Goal: Task Accomplishment & Management: Manage account settings

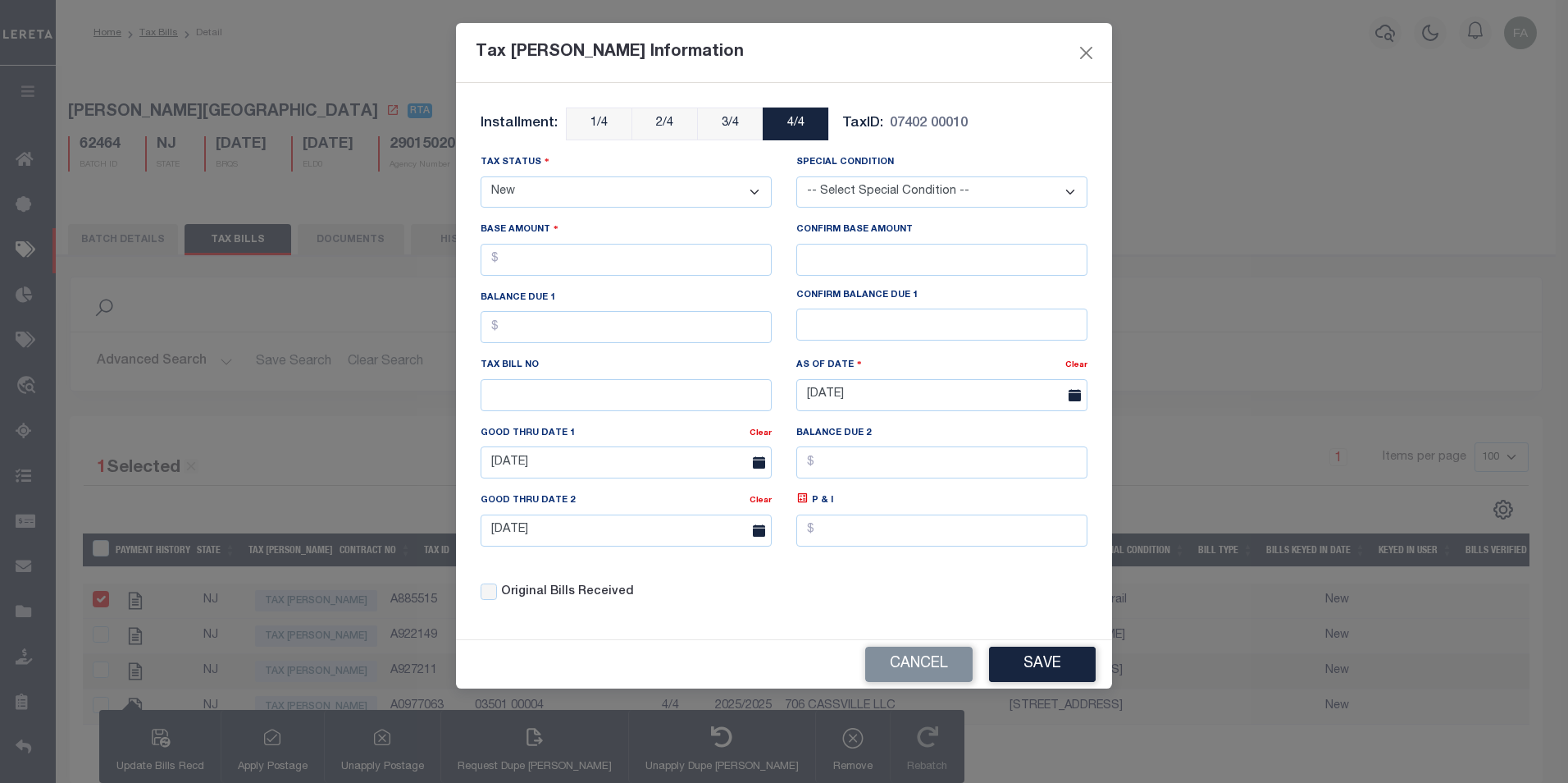
select select "NW2"
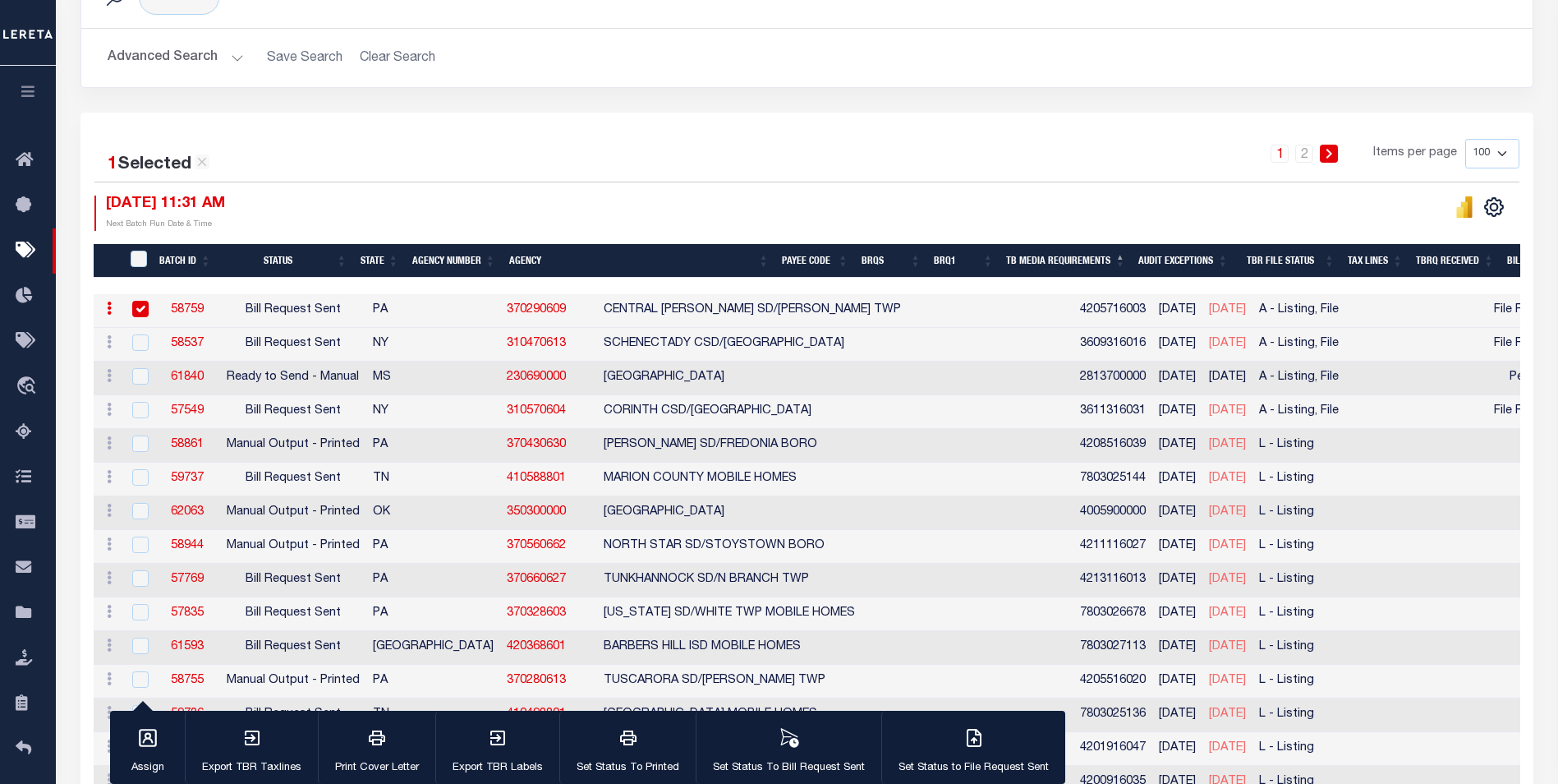
scroll to position [263, 0]
click at [272, 747] on button "Export TBR Taxlines" at bounding box center [251, 747] width 133 height 74
click at [367, 719] on div "button" at bounding box center [376, 738] width 41 height 41
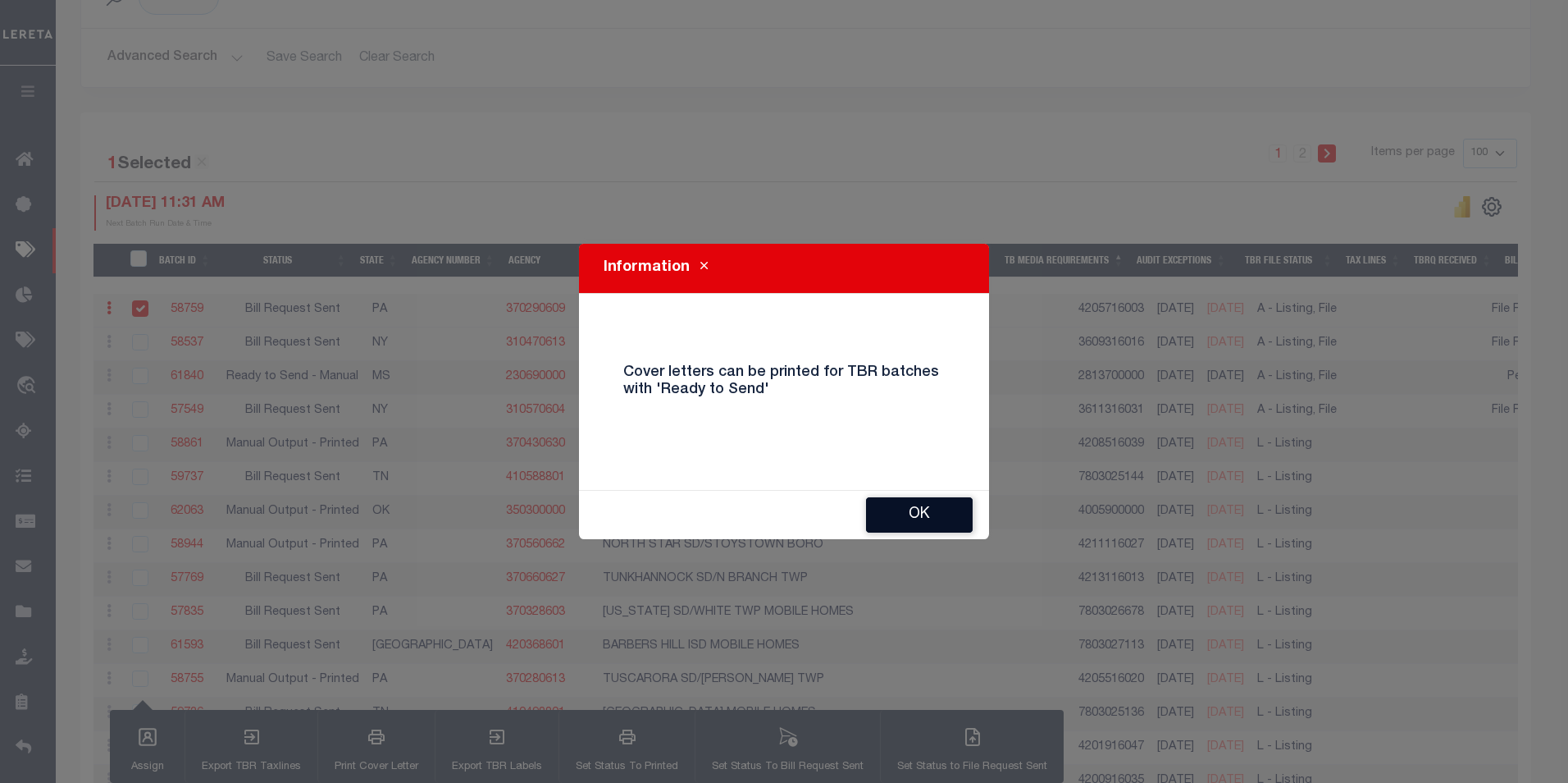
click at [904, 515] on button "OK" at bounding box center [919, 515] width 107 height 36
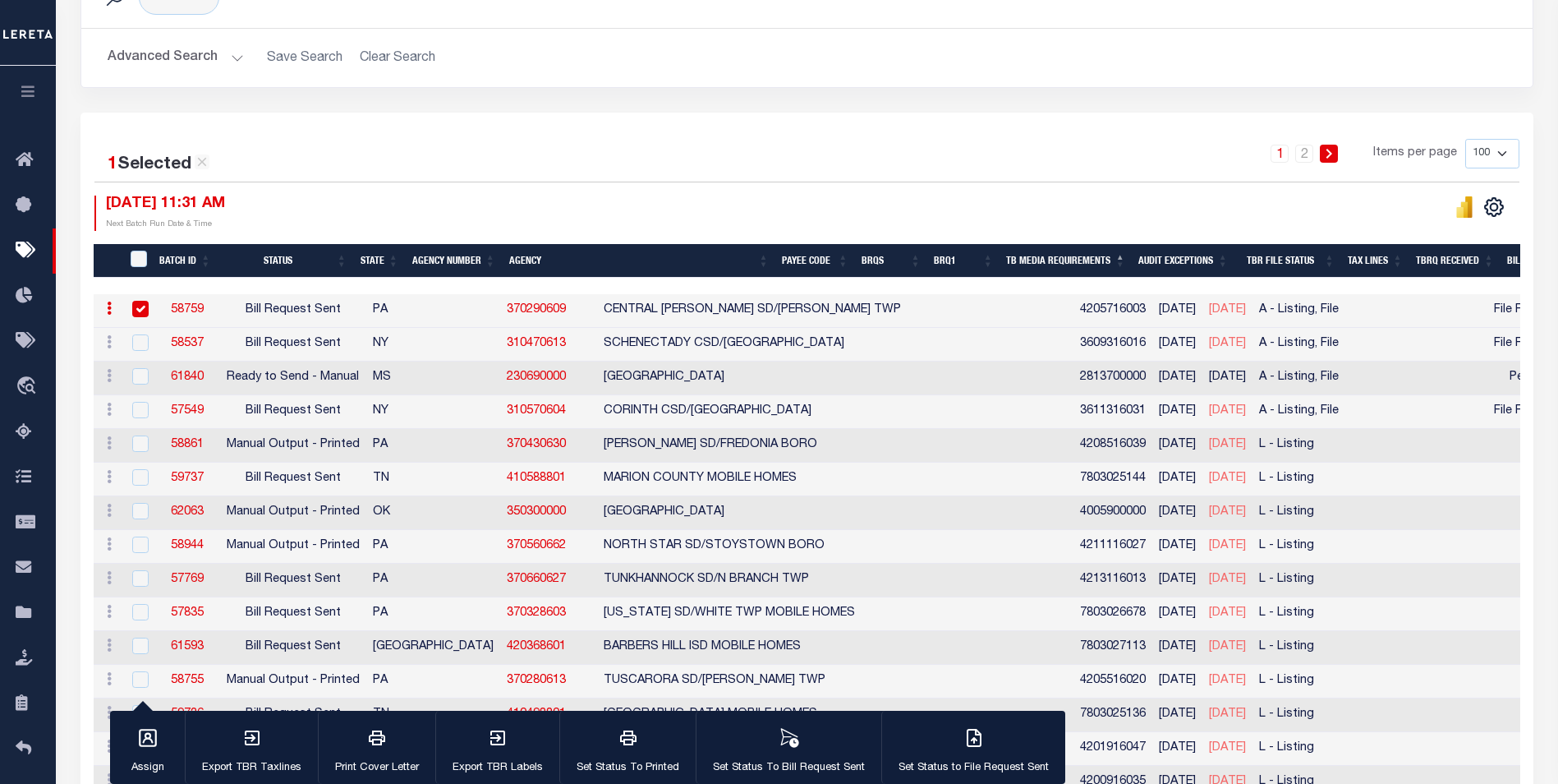
click at [139, 304] on input "checkbox" at bounding box center [141, 309] width 16 height 16
checkbox input "false"
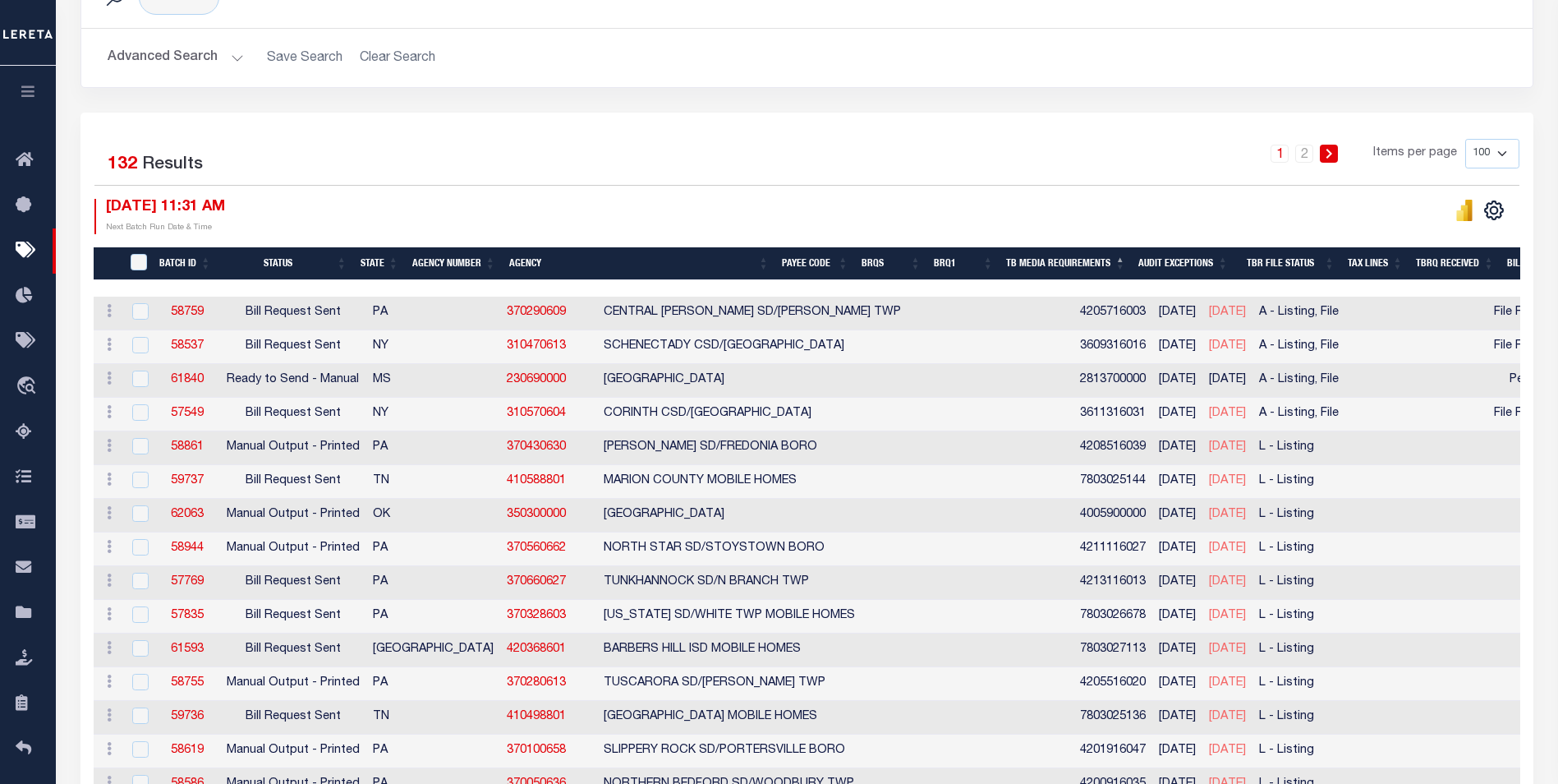
click at [153, 379] on td at bounding box center [138, 380] width 34 height 34
checkbox input "true"
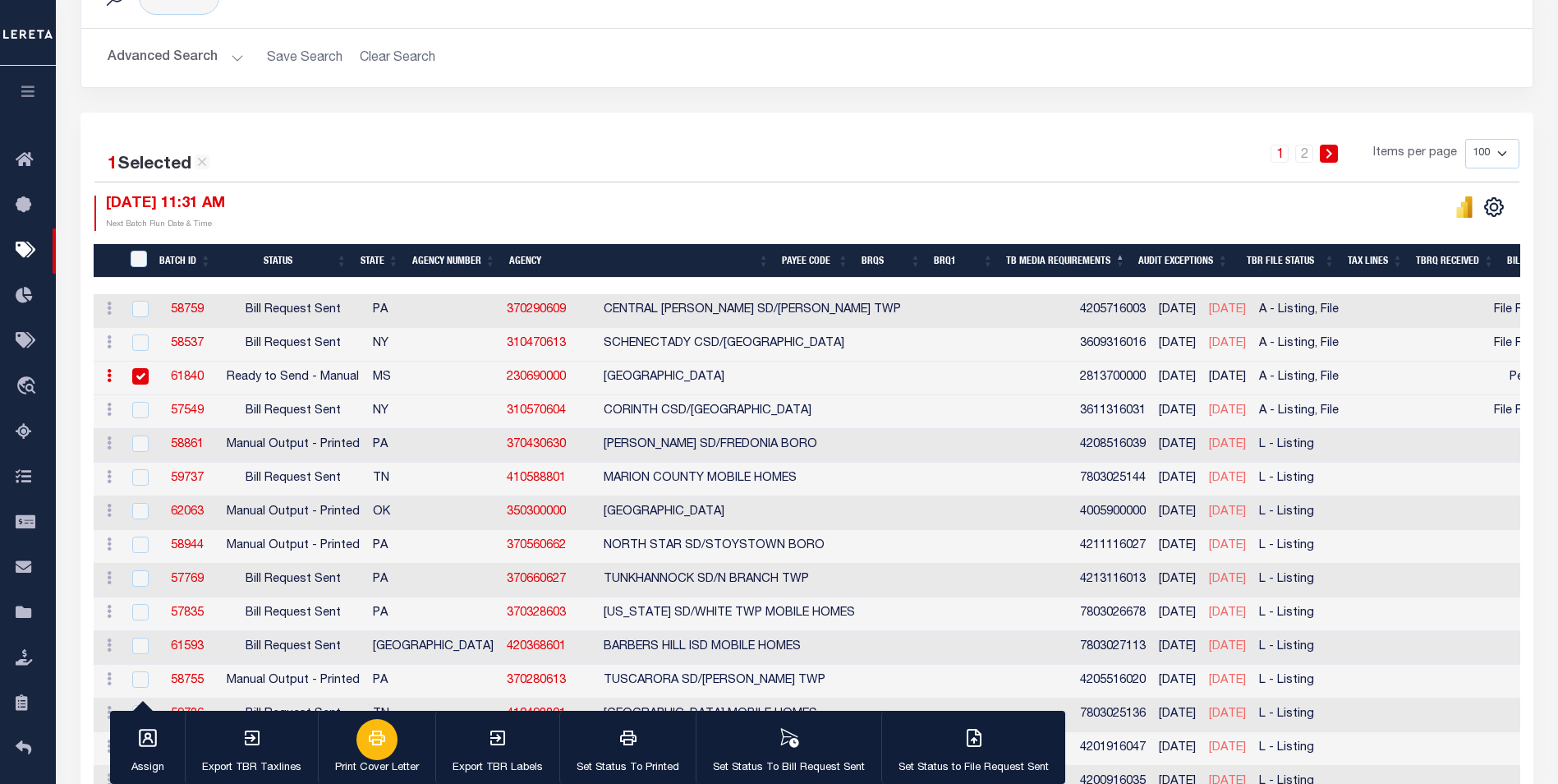
click at [402, 733] on button "Print Cover Letter" at bounding box center [376, 747] width 118 height 74
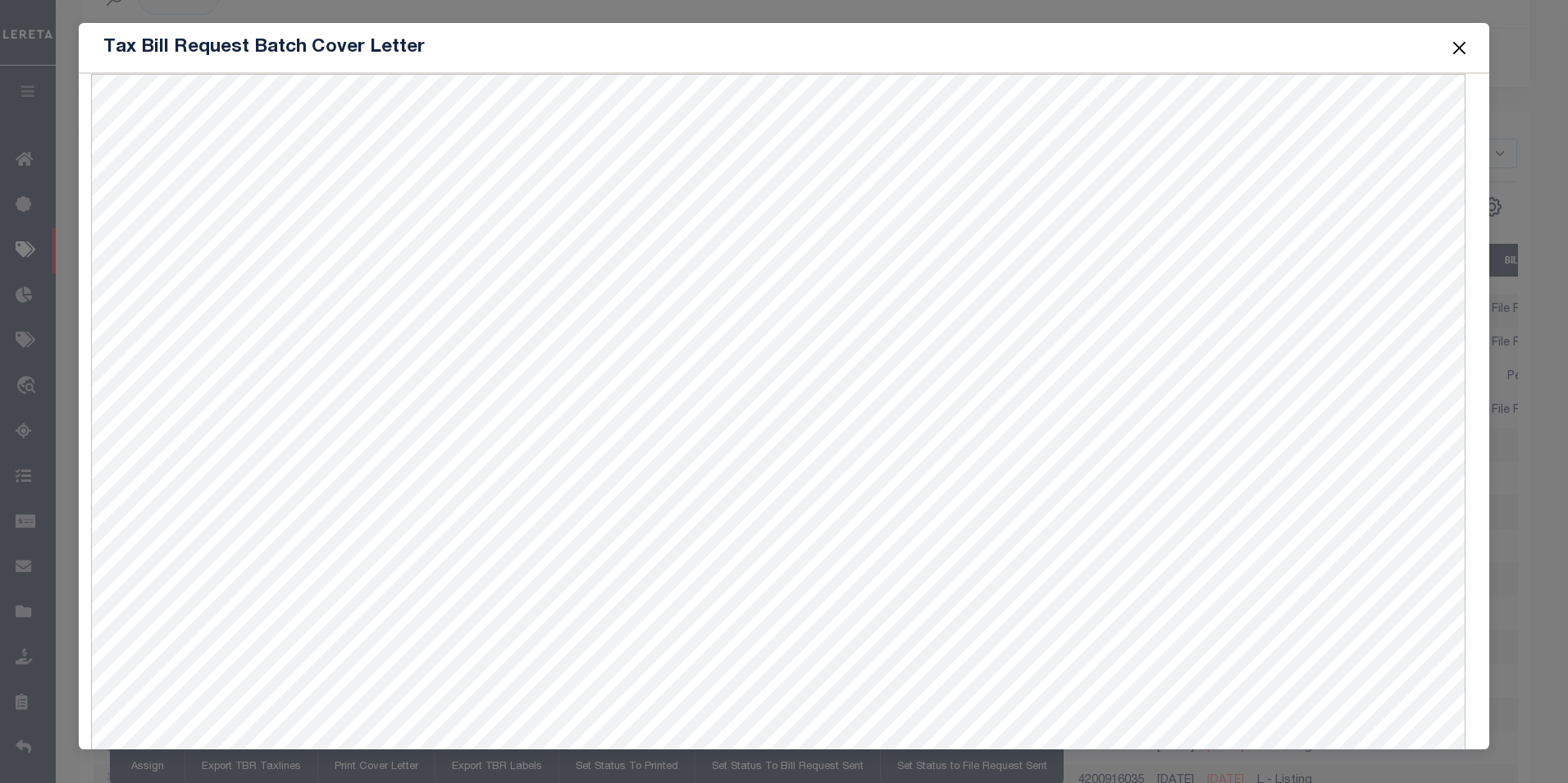
click at [35, 62] on div "Tax Bill Request Batch Cover Letter" at bounding box center [784, 392] width 1568 height 783
click at [1463, 54] on button "Close" at bounding box center [1458, 47] width 21 height 21
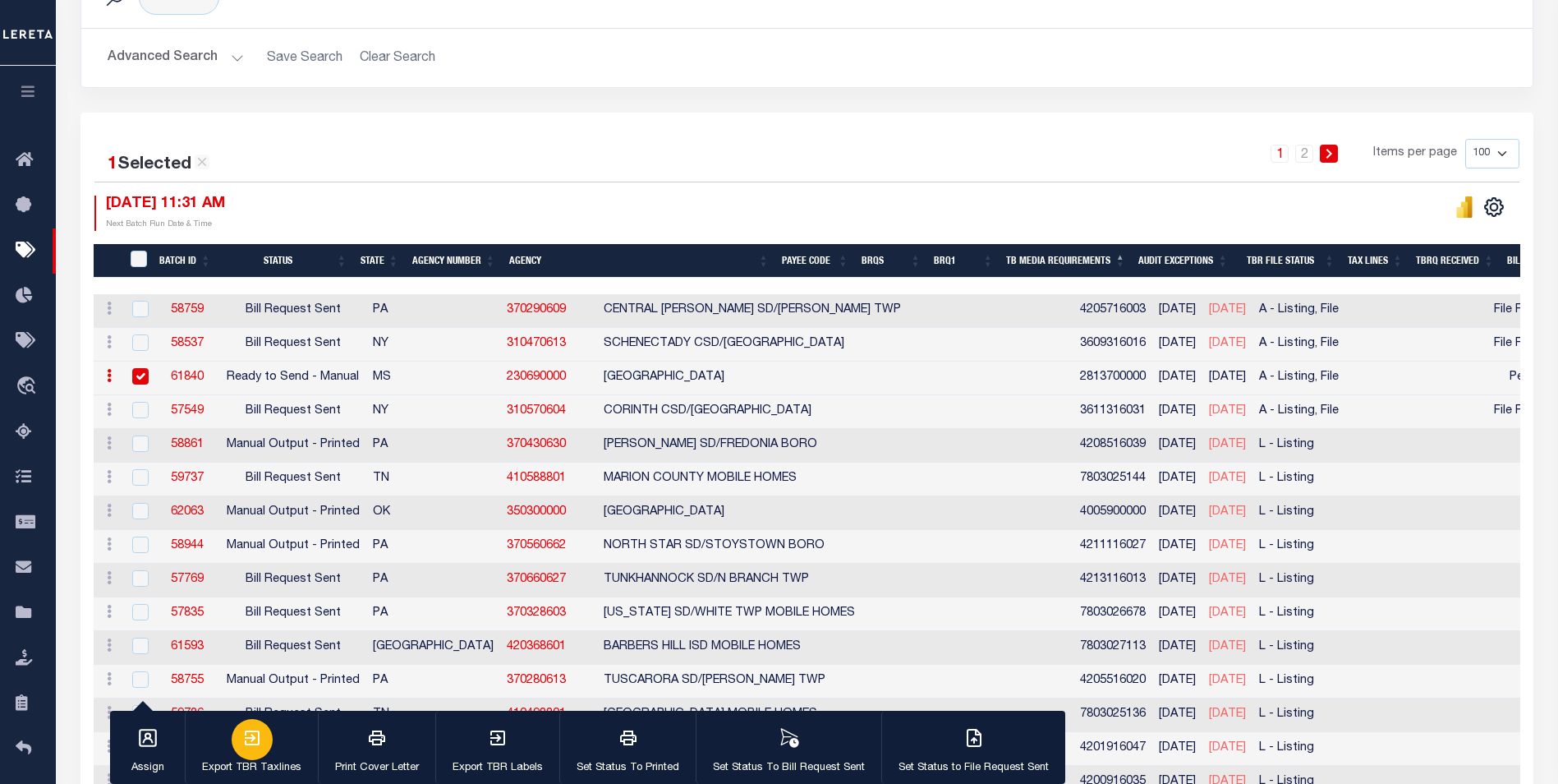
click at [281, 725] on button "Export TBR Taxlines" at bounding box center [251, 747] width 133 height 74
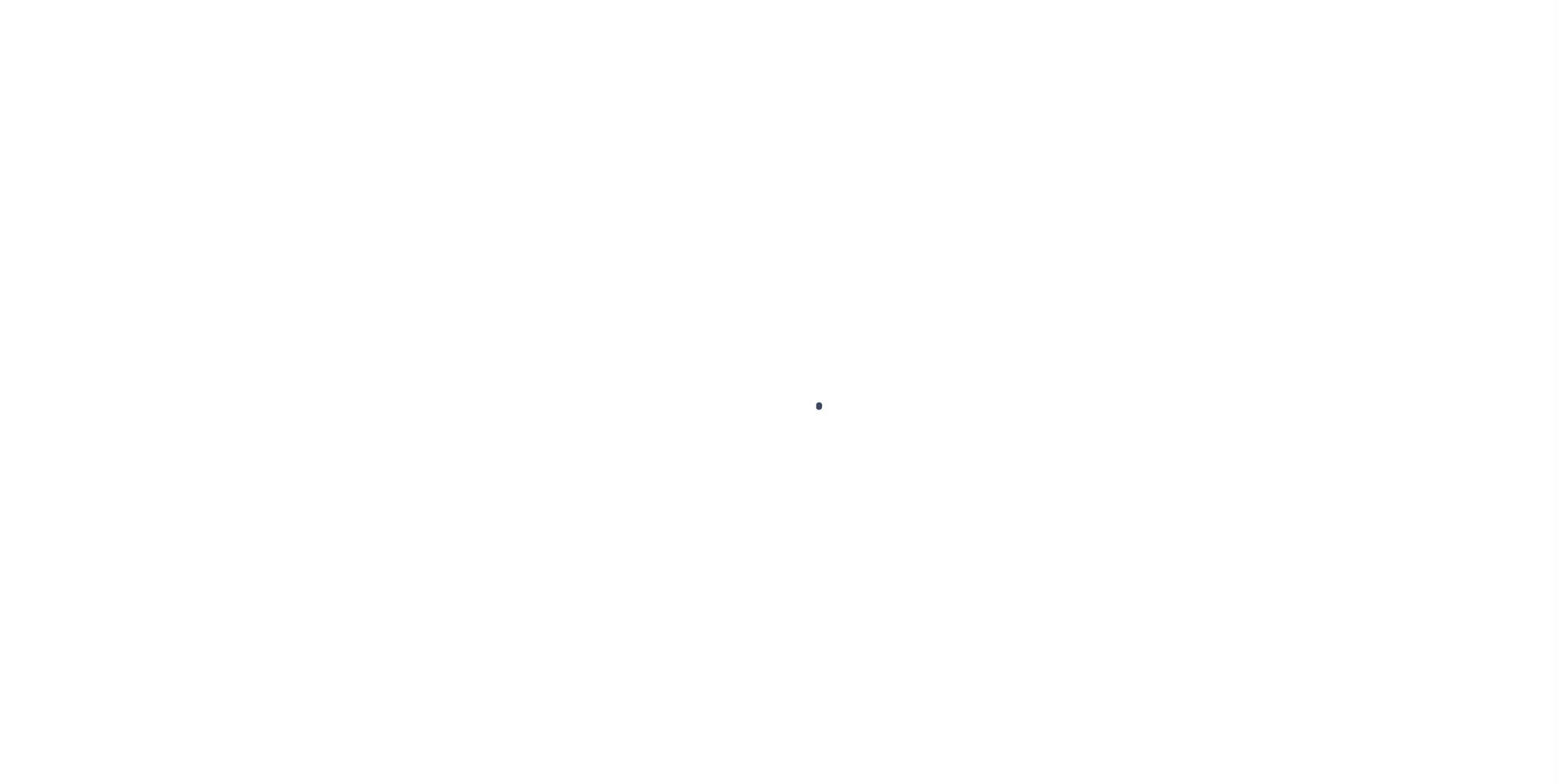
select select "RST"
type input "06/26/2025"
select select
type input "No"
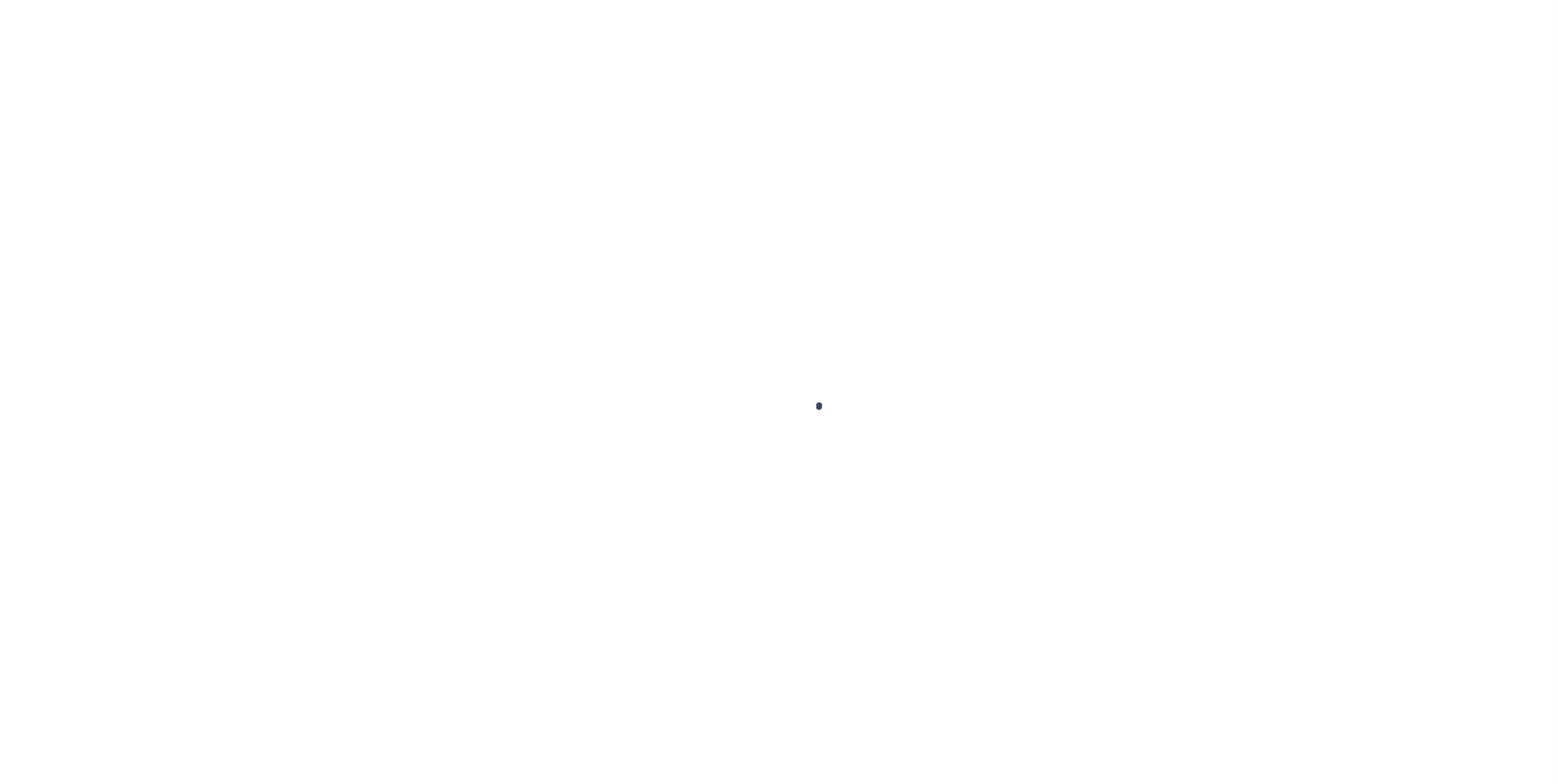
select select "29"
select select "16"
select select "3"
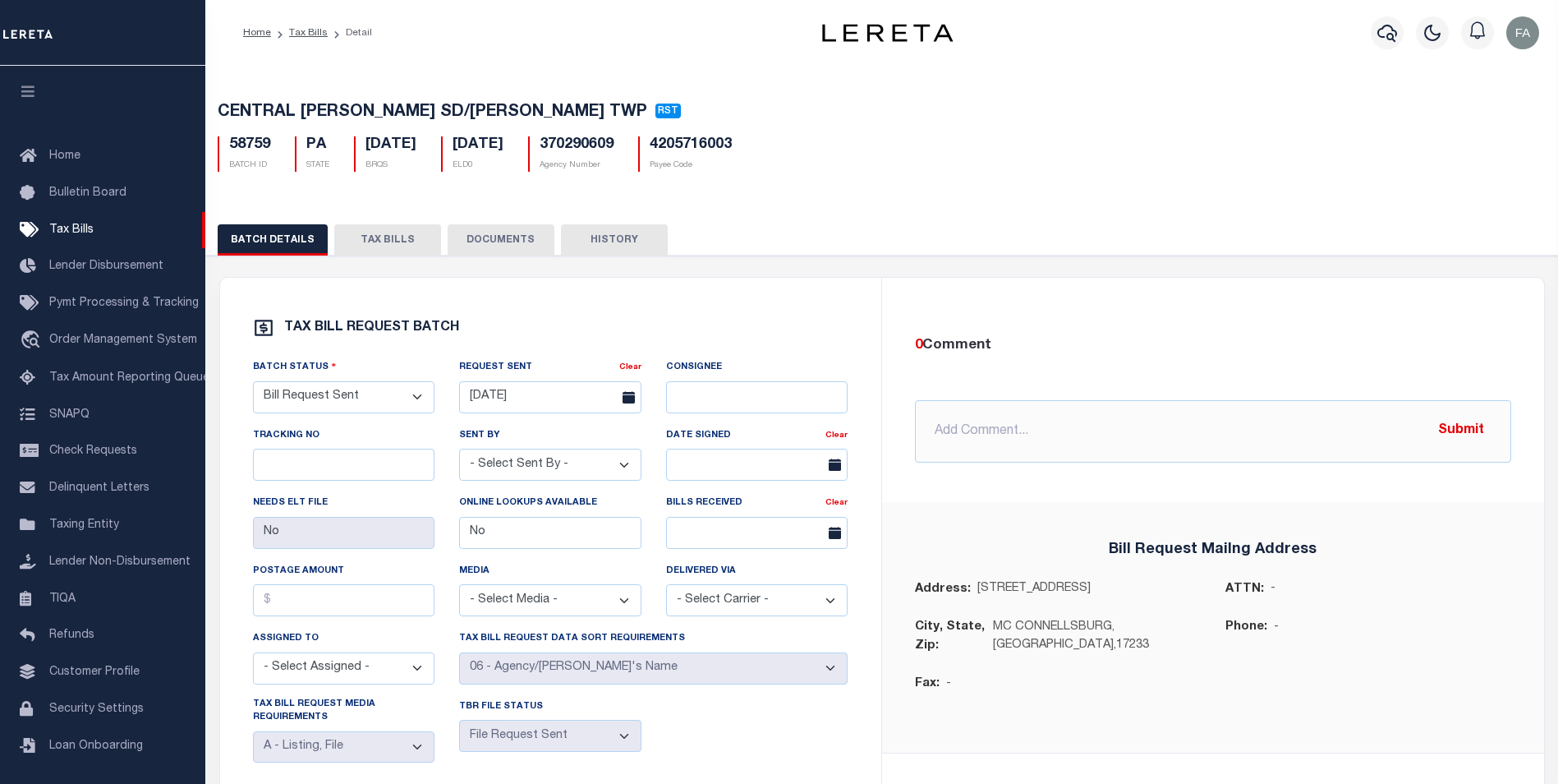
click at [609, 249] on button "HISTORY" at bounding box center [614, 239] width 107 height 31
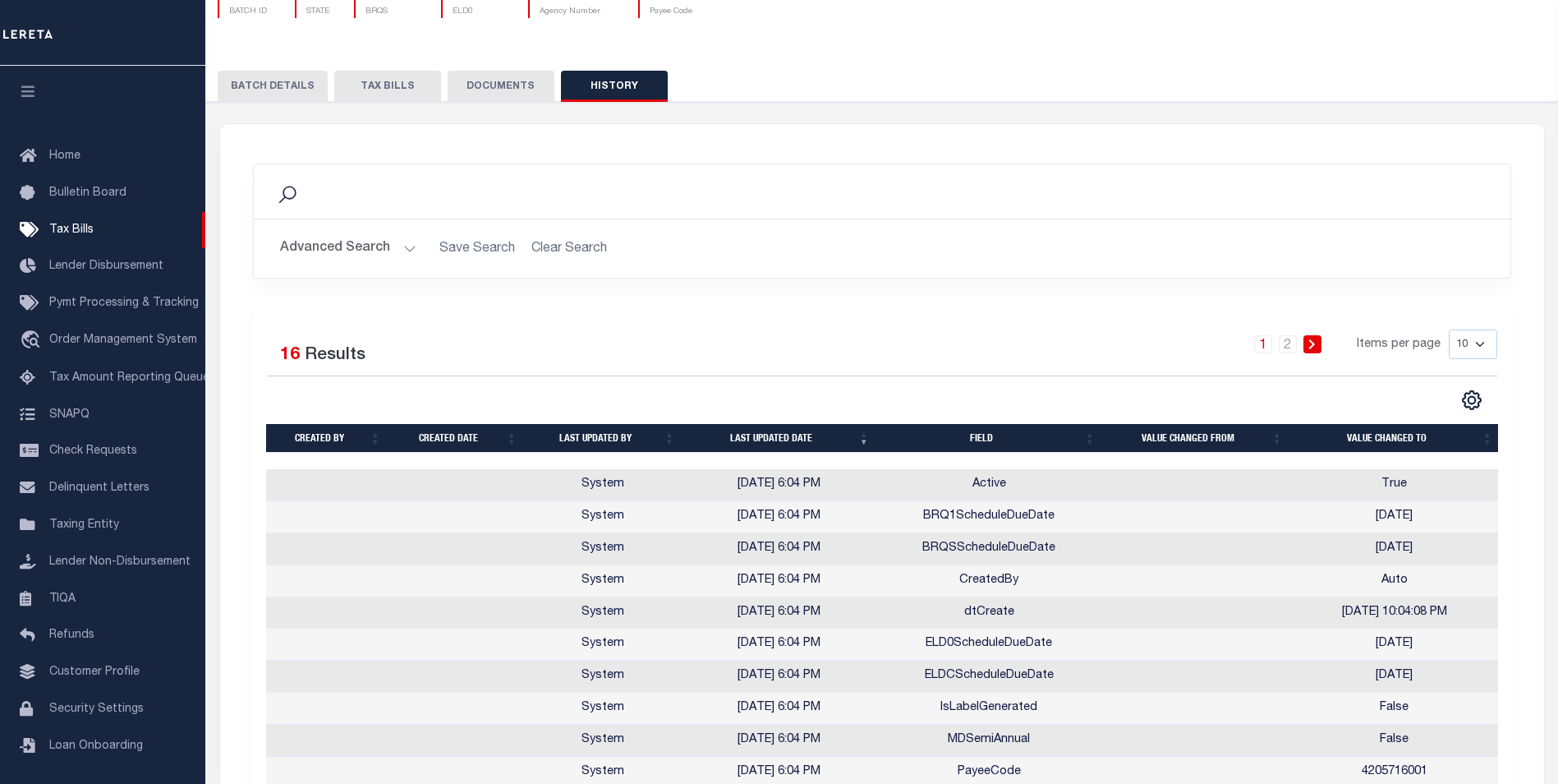
scroll to position [71, 0]
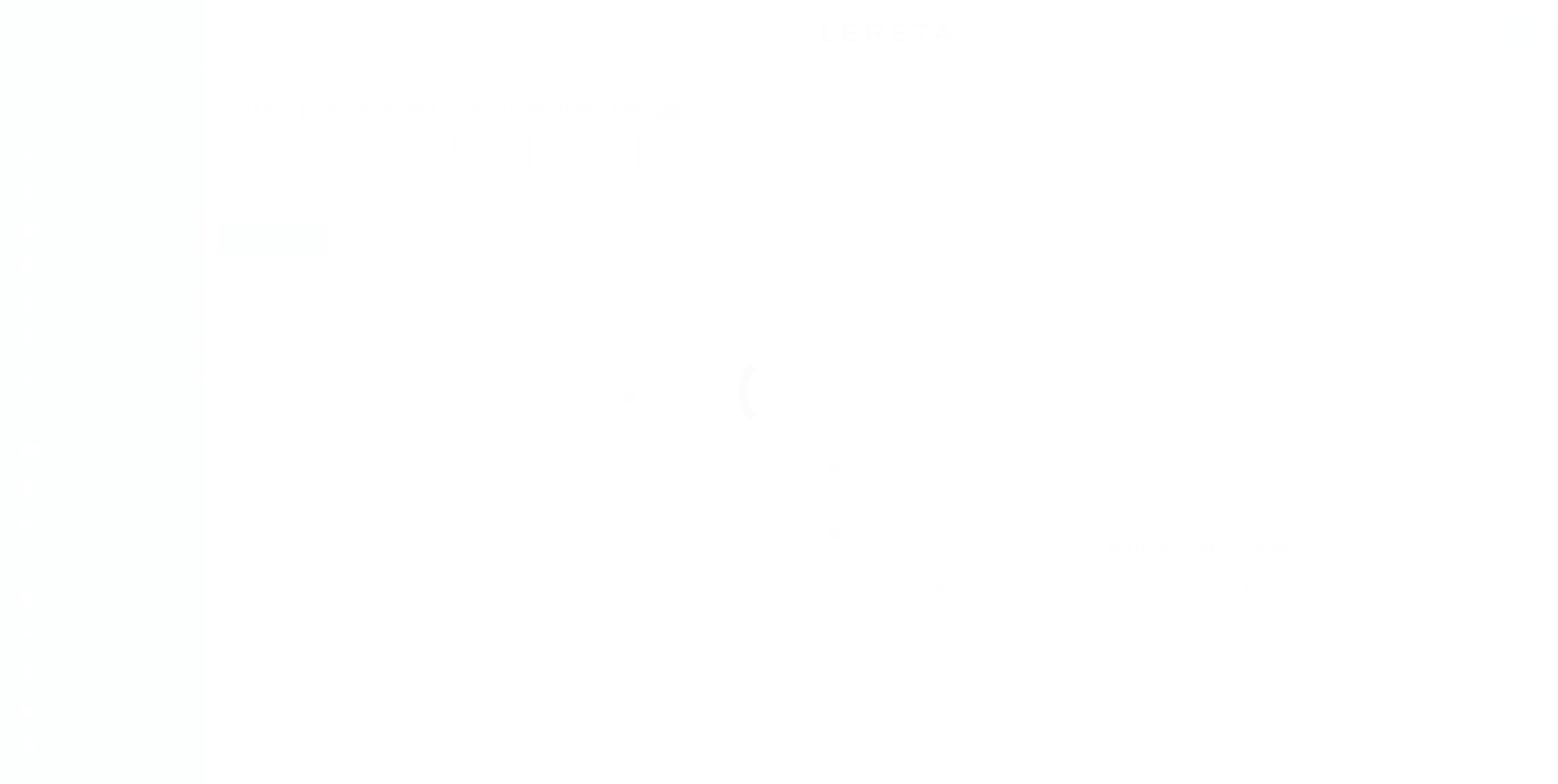
select select "RST"
select select "29"
select select "16"
select select "3"
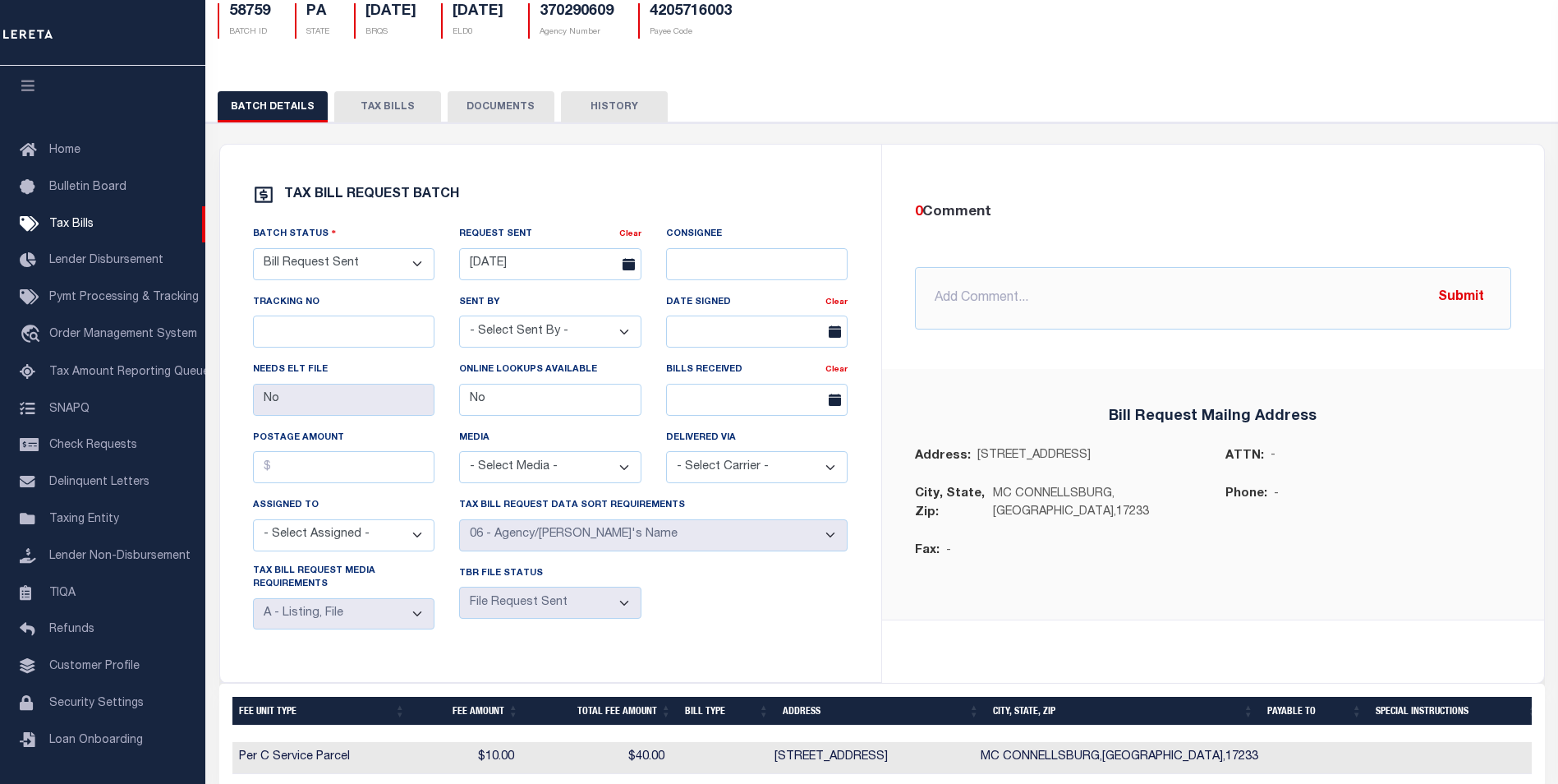
scroll to position [51, 0]
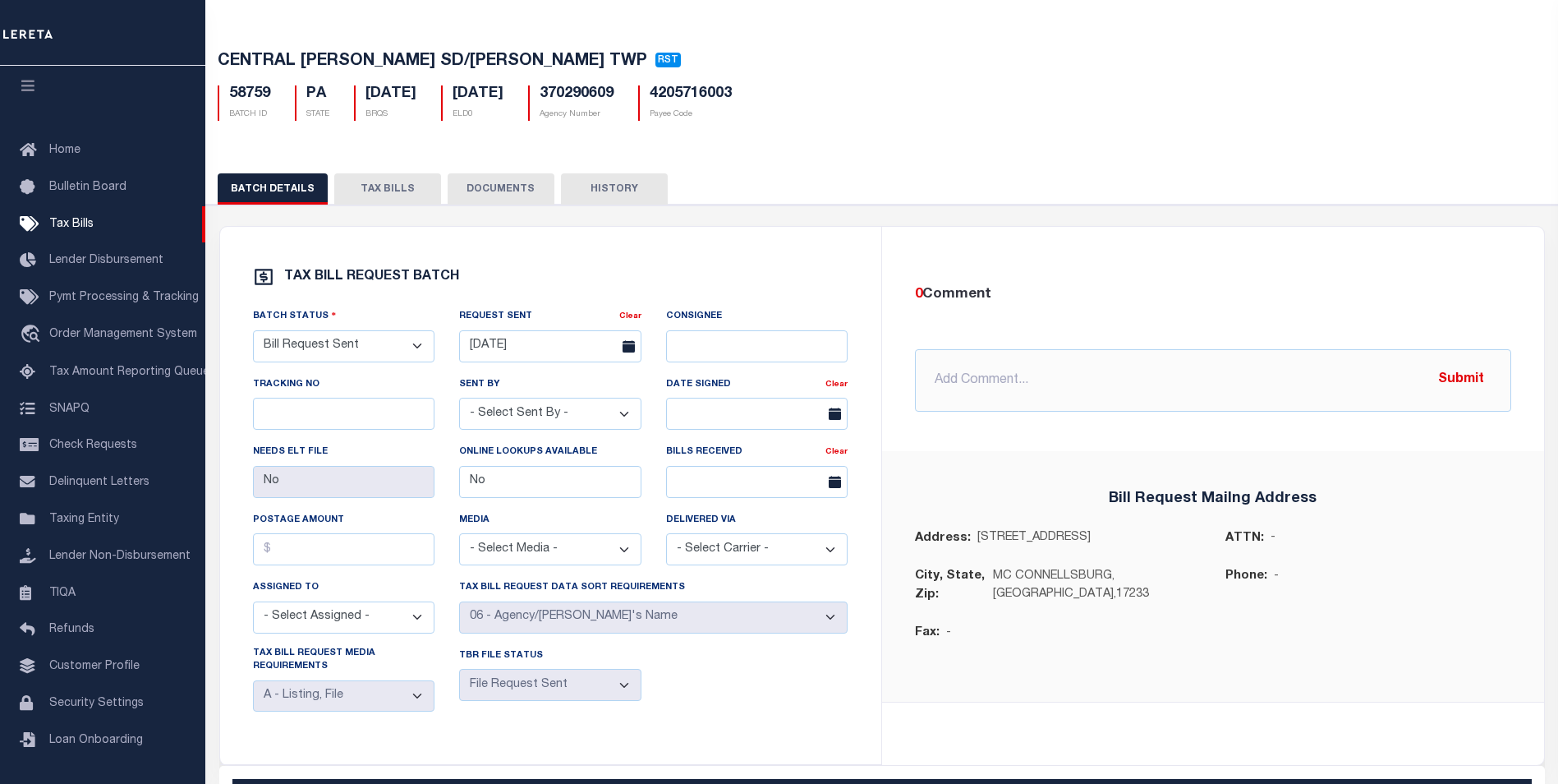
click at [582, 196] on button "HISTORY" at bounding box center [614, 189] width 107 height 31
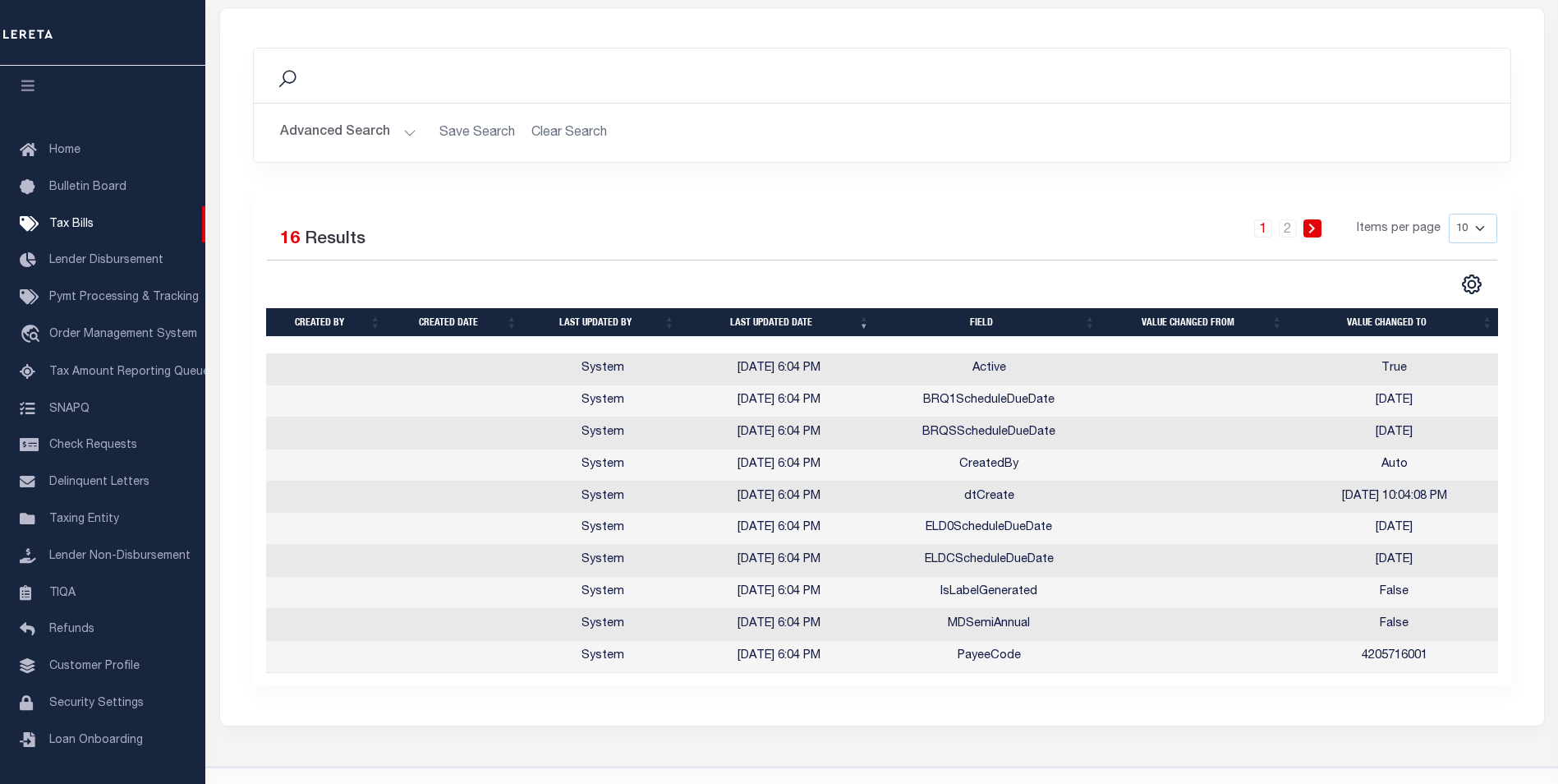
scroll to position [187, 0]
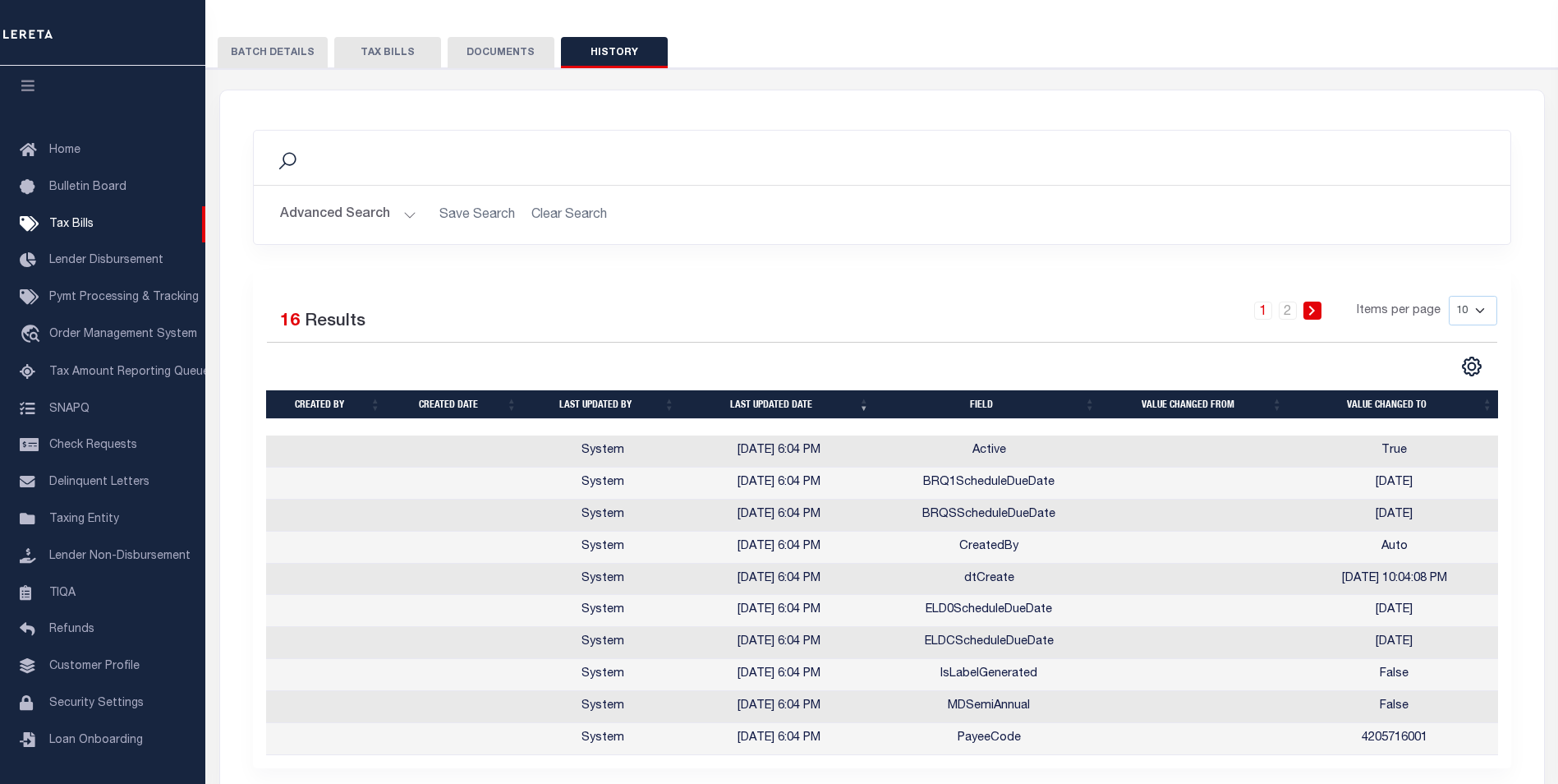
click at [1267, 315] on link "1" at bounding box center [1264, 311] width 18 height 18
click at [1261, 319] on link "1" at bounding box center [1264, 311] width 18 height 18
click at [1287, 320] on link "2" at bounding box center [1288, 311] width 18 height 18
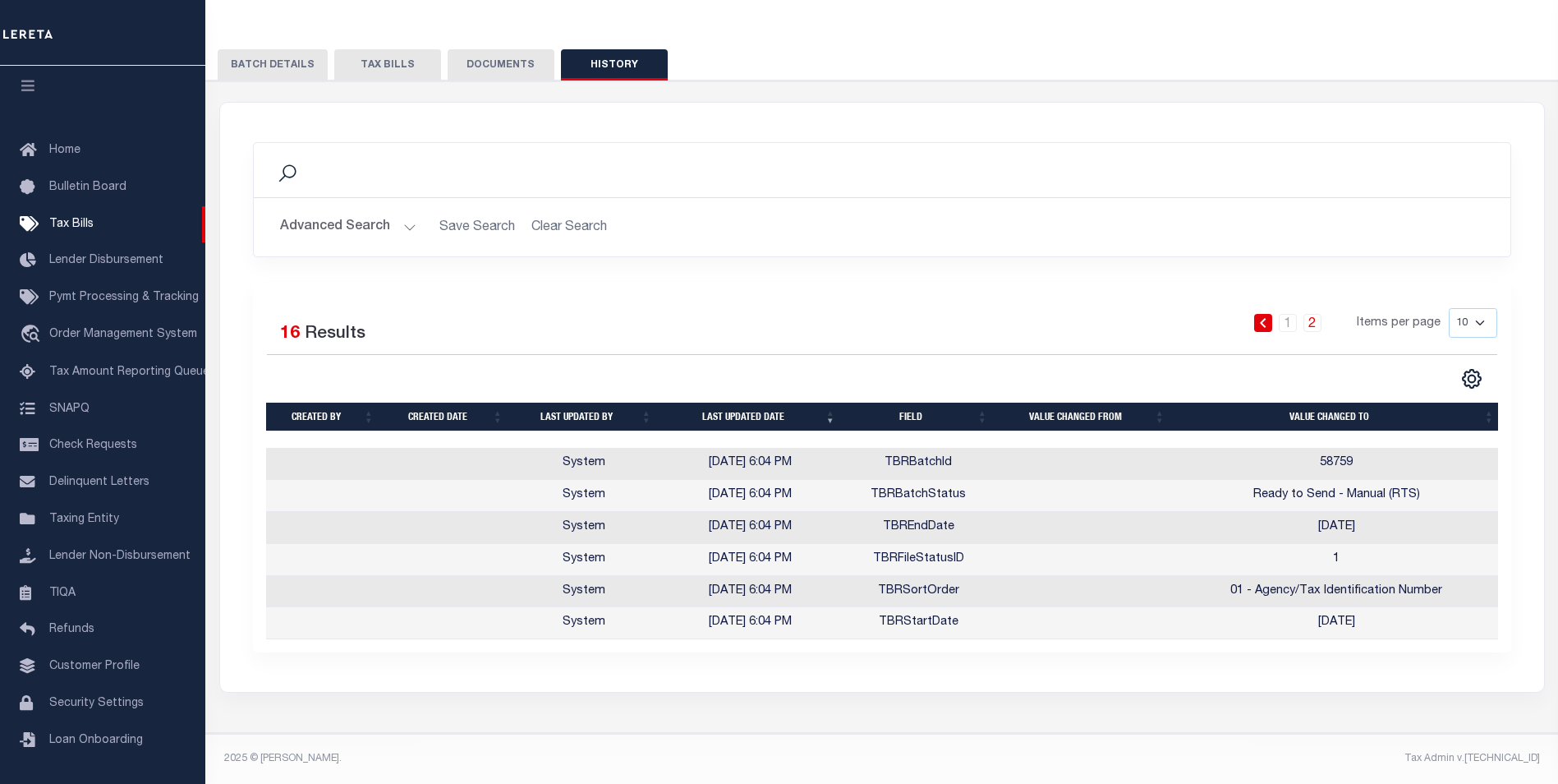
scroll to position [0, 0]
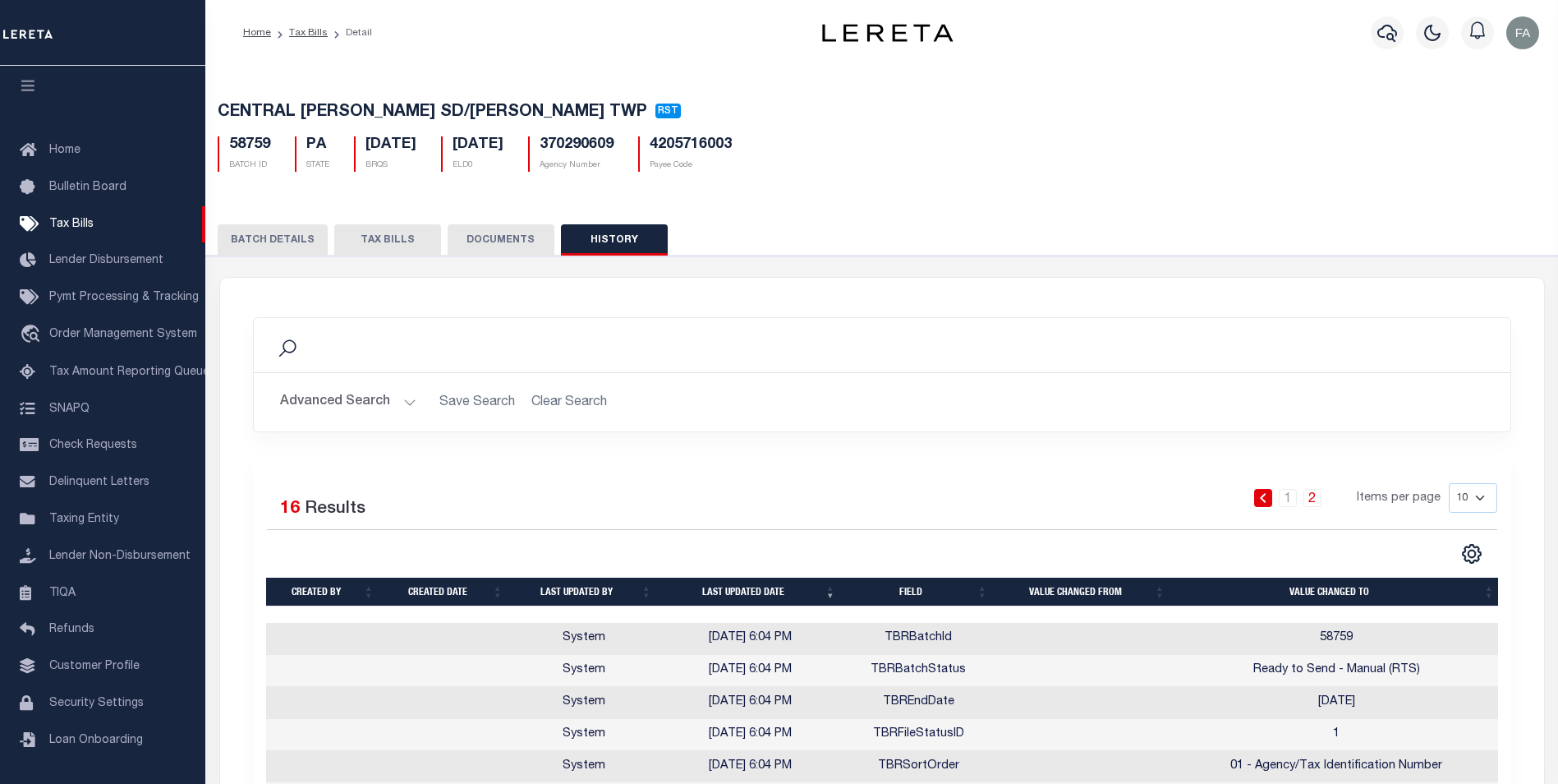
drag, startPoint x: 1207, startPoint y: 248, endPoint x: 1267, endPoint y: 189, distance: 84.1
click at [1287, 676] on td "Ready to Send - Manual (RTS)" at bounding box center [1337, 670] width 329 height 32
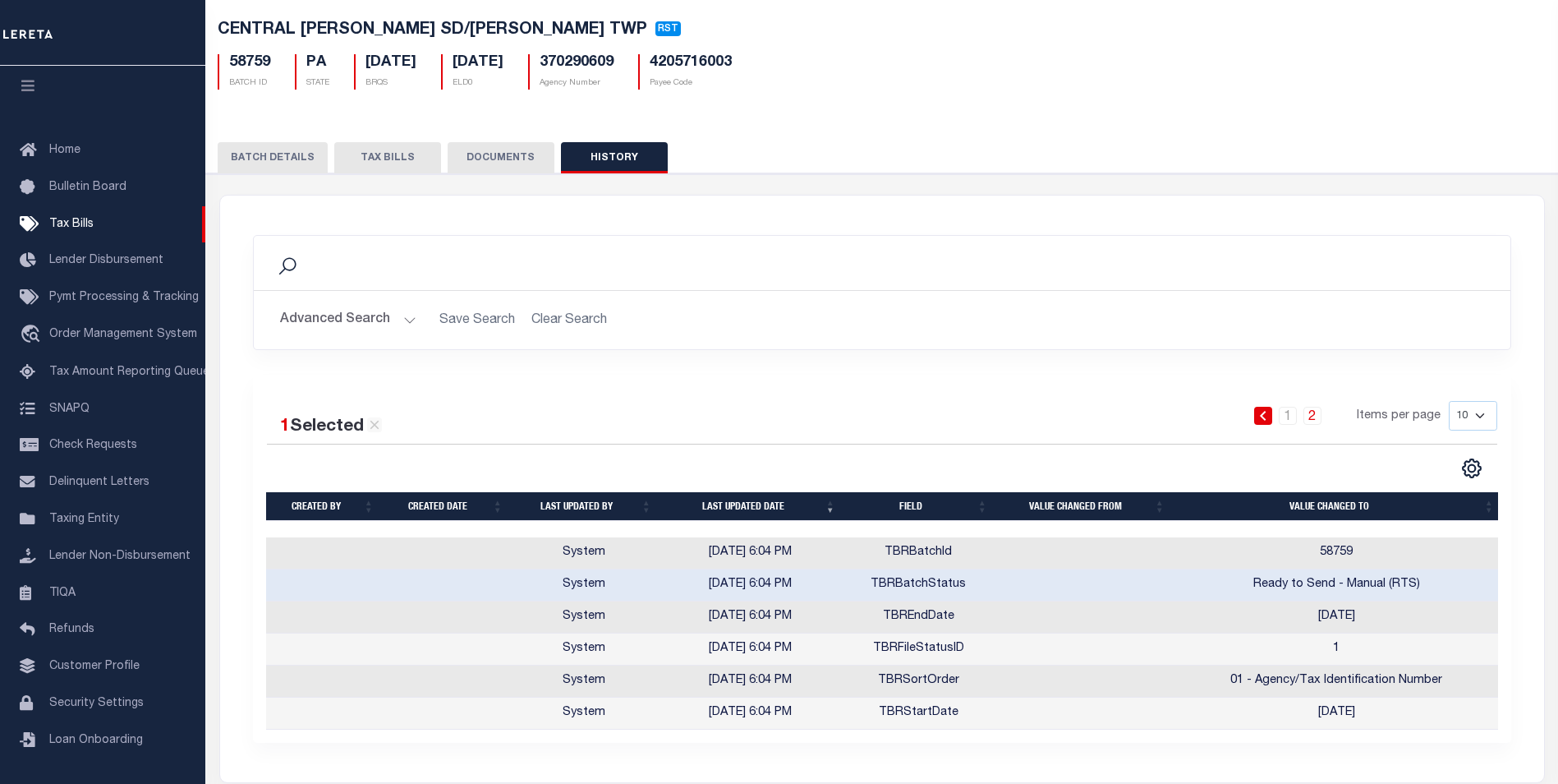
scroll to position [164, 0]
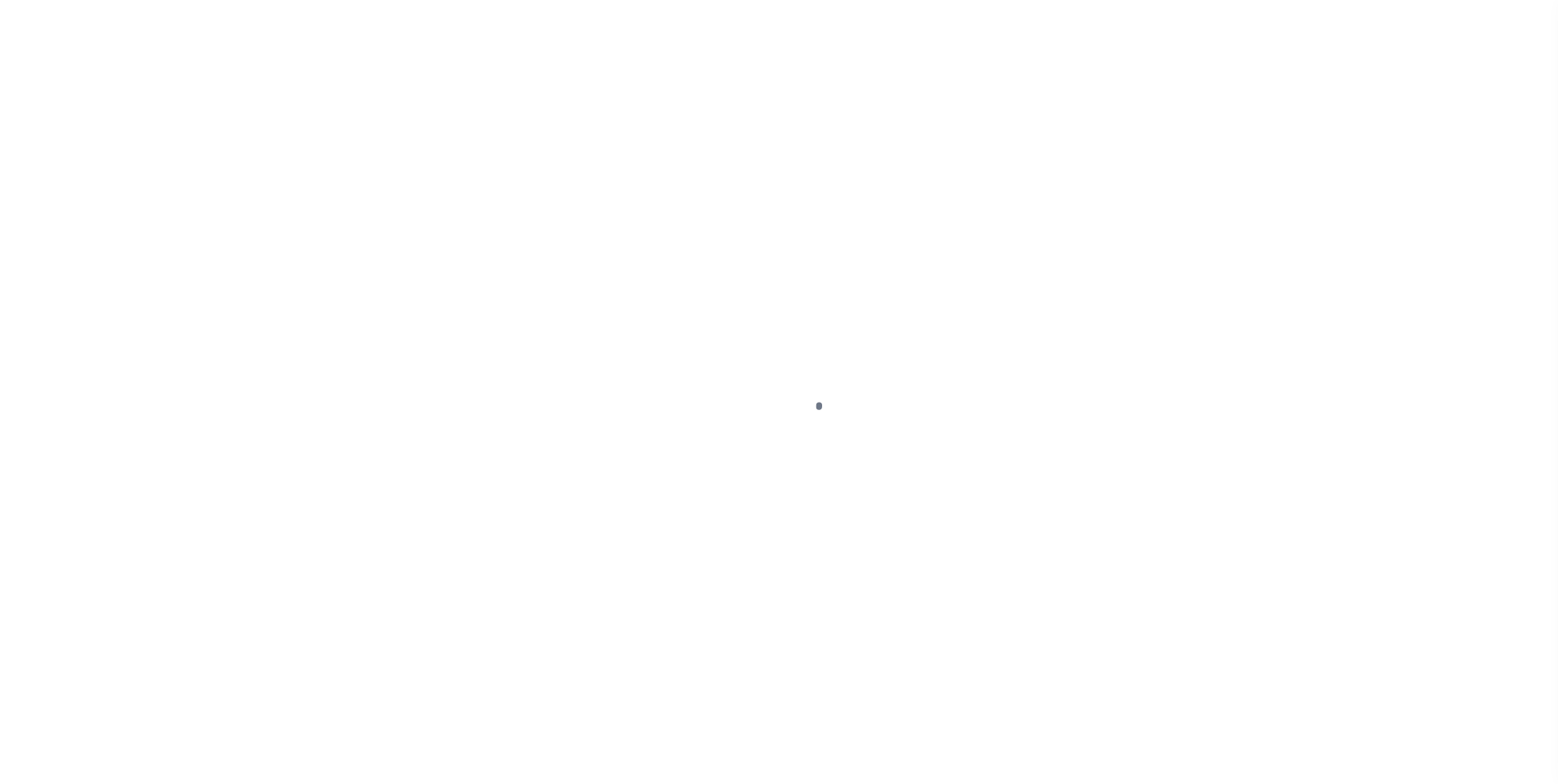
select select "RTS"
select select "29"
select select "16"
select select "1"
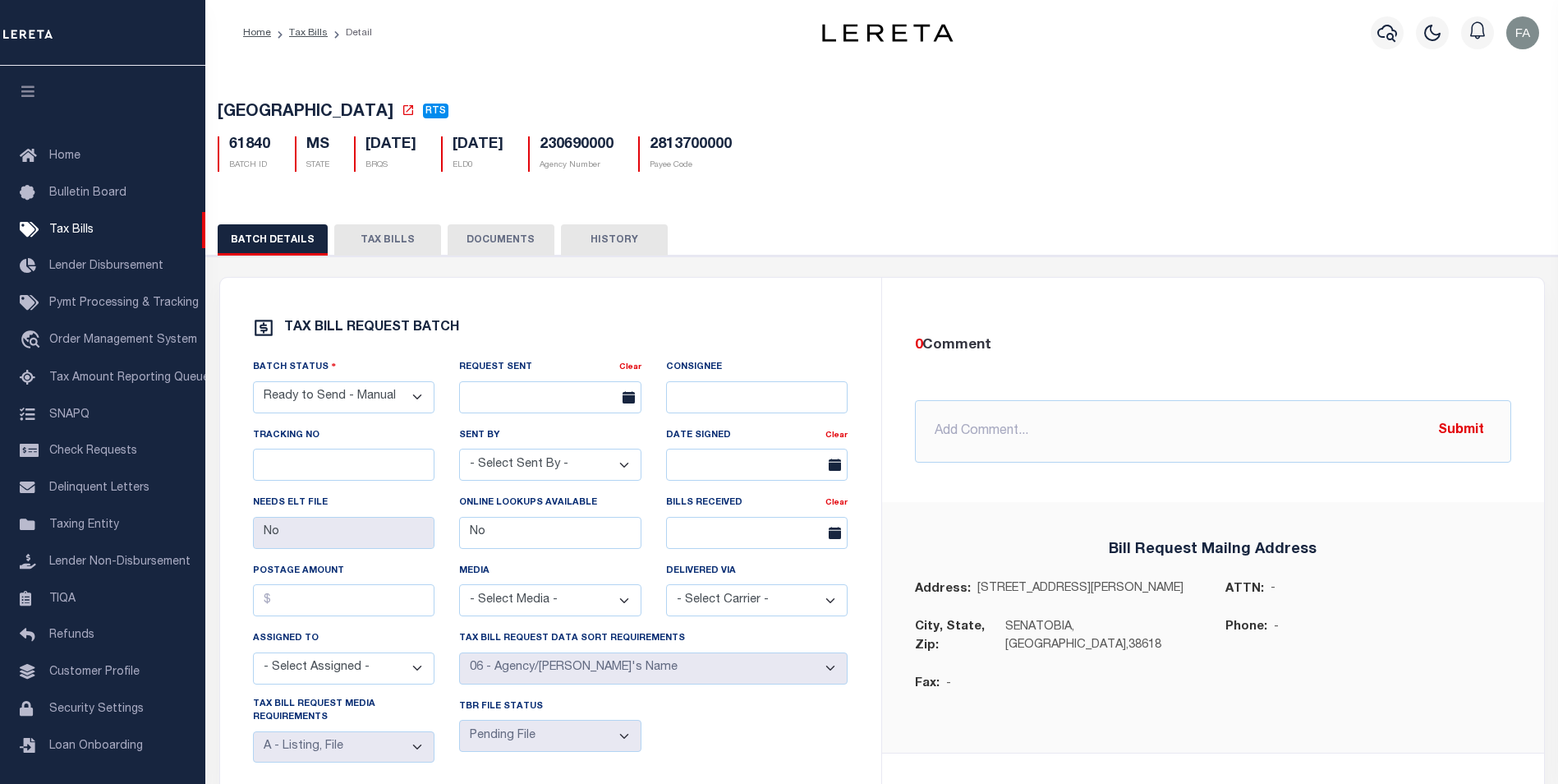
click at [575, 228] on button "HISTORY" at bounding box center [614, 239] width 107 height 31
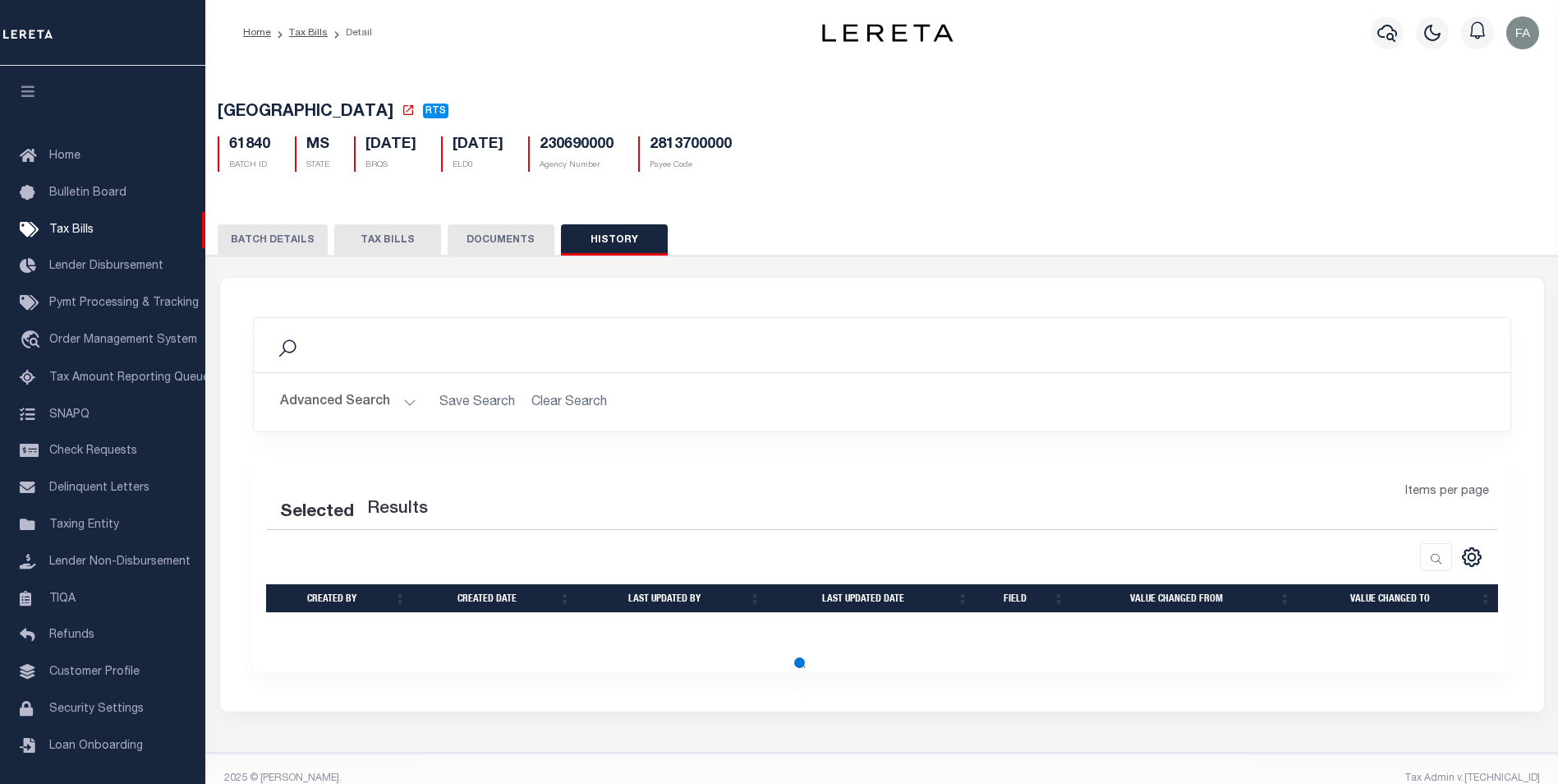
scroll to position [23, 0]
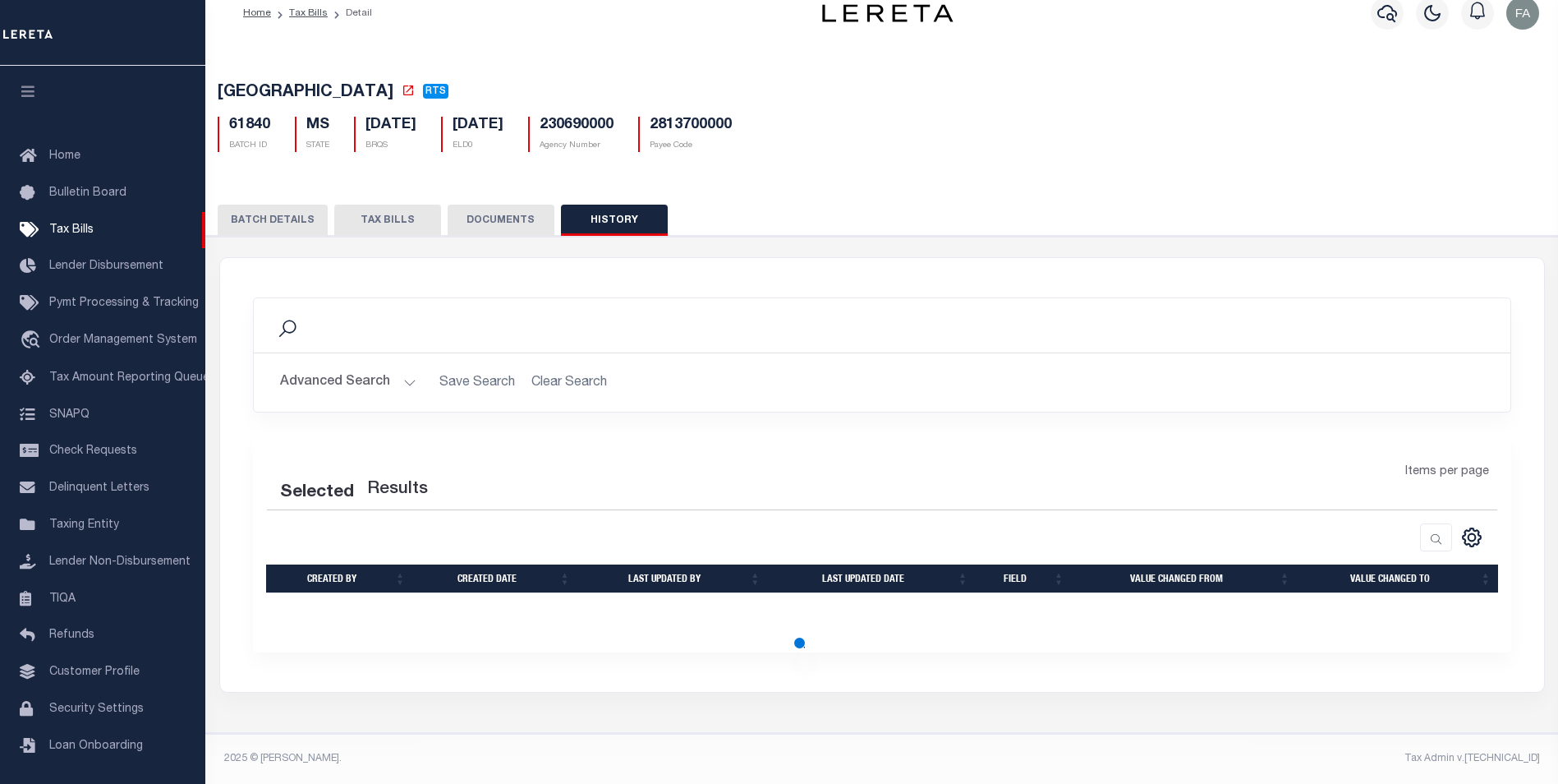
drag, startPoint x: 790, startPoint y: 254, endPoint x: 231, endPoint y: 239, distance: 559.2
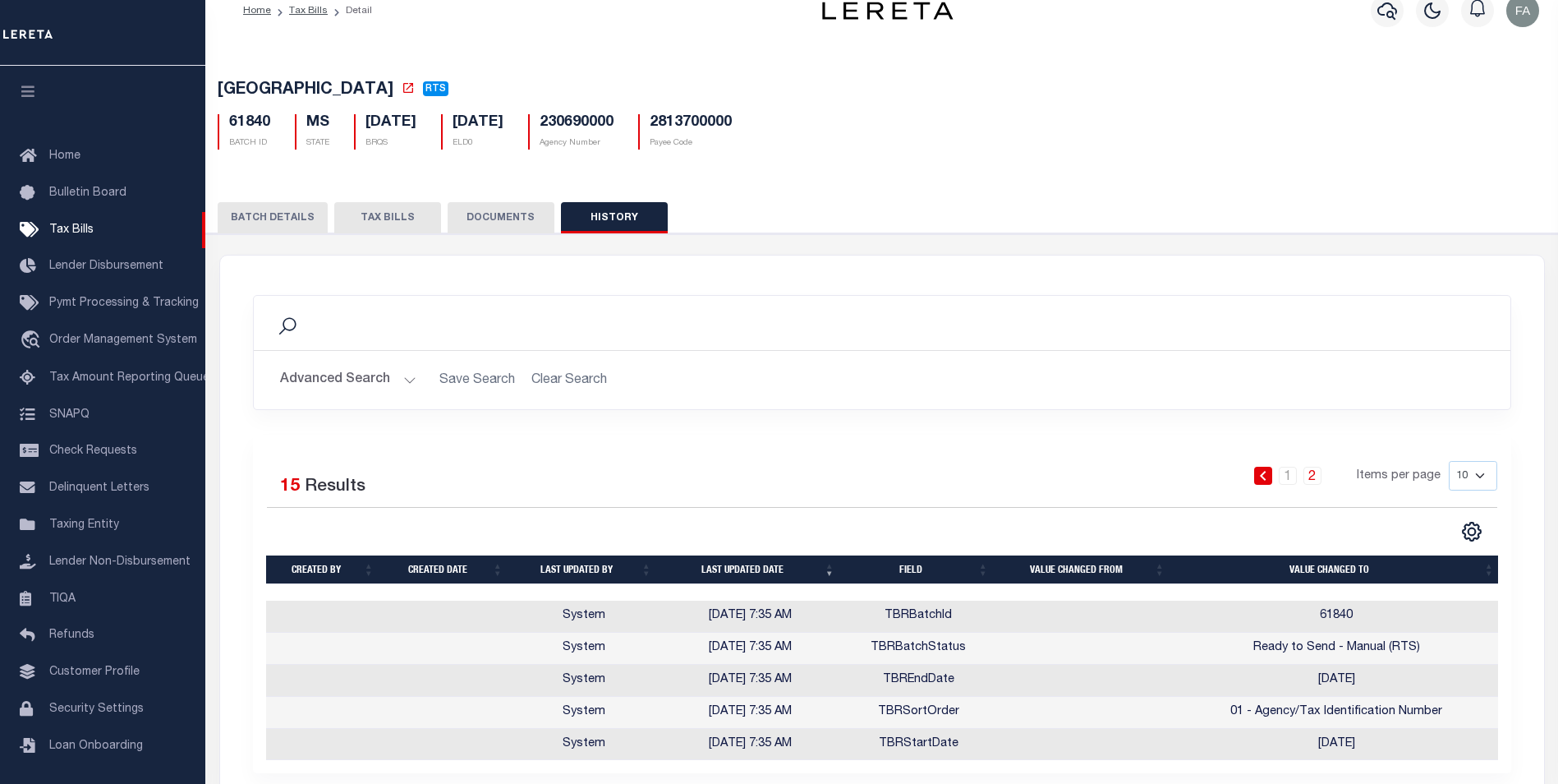
scroll to position [104, 0]
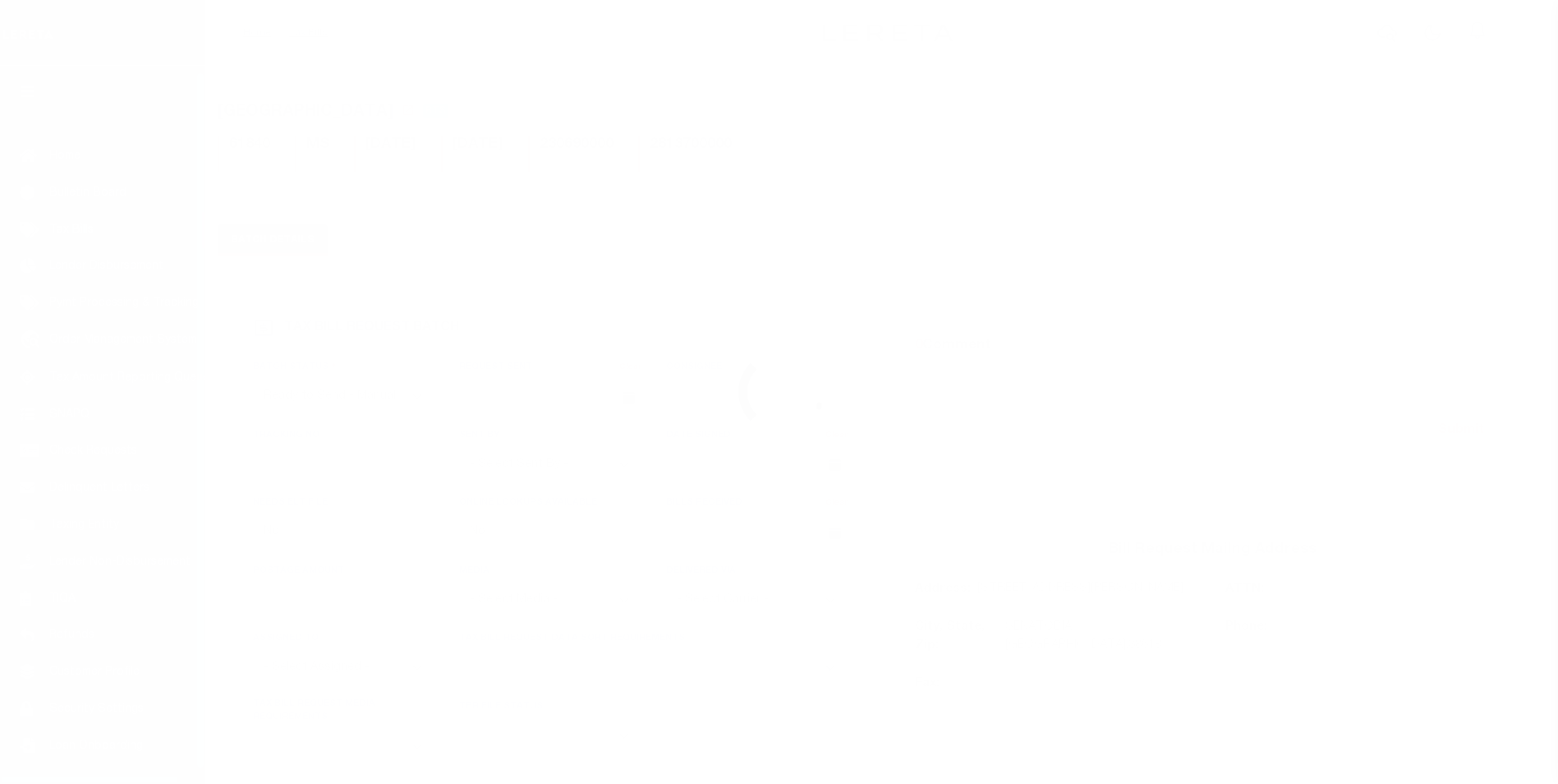
select select "RTS"
select select "29"
select select "16"
select select "1"
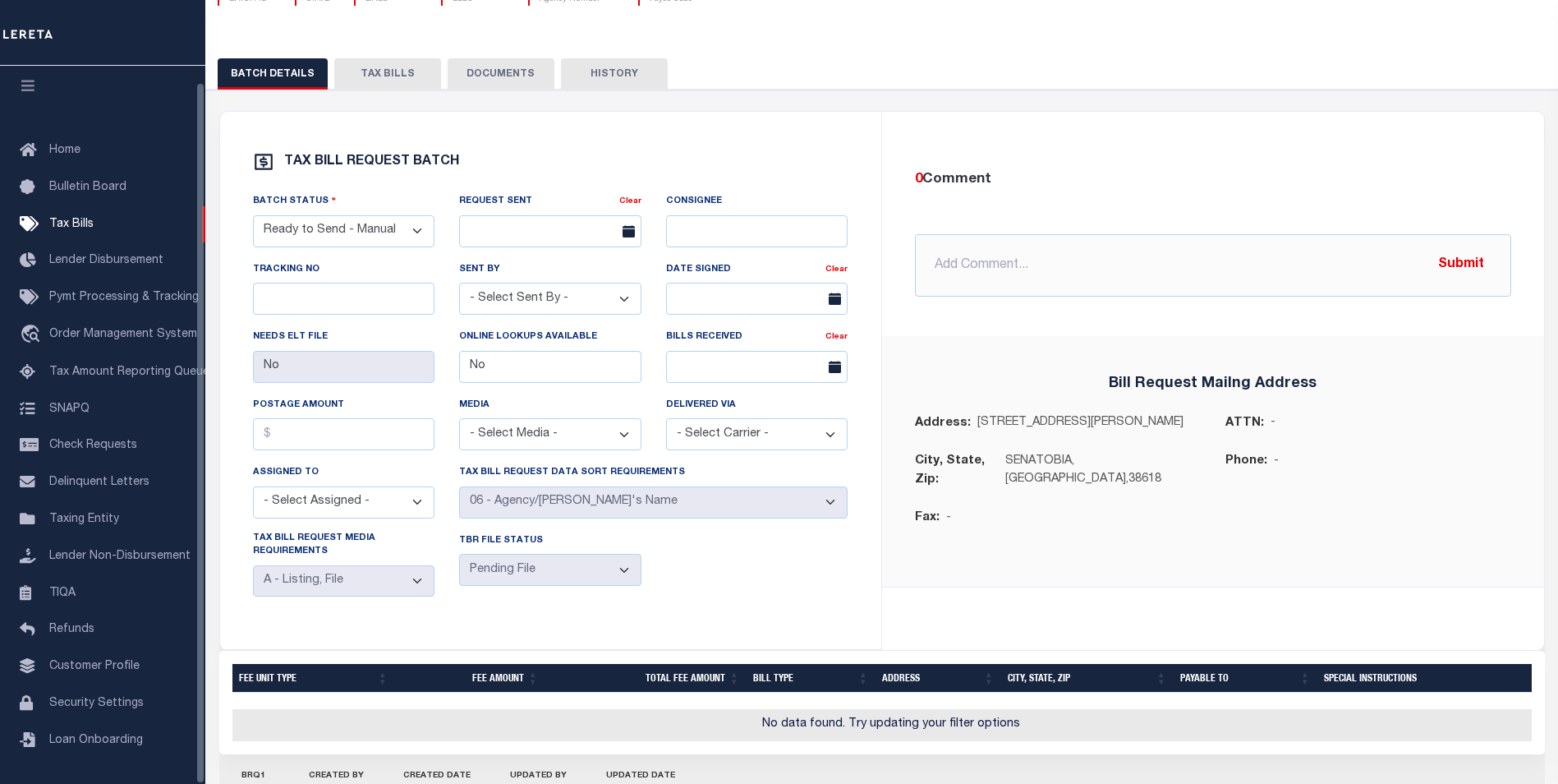
click at [587, 81] on button "HISTORY" at bounding box center [614, 74] width 107 height 31
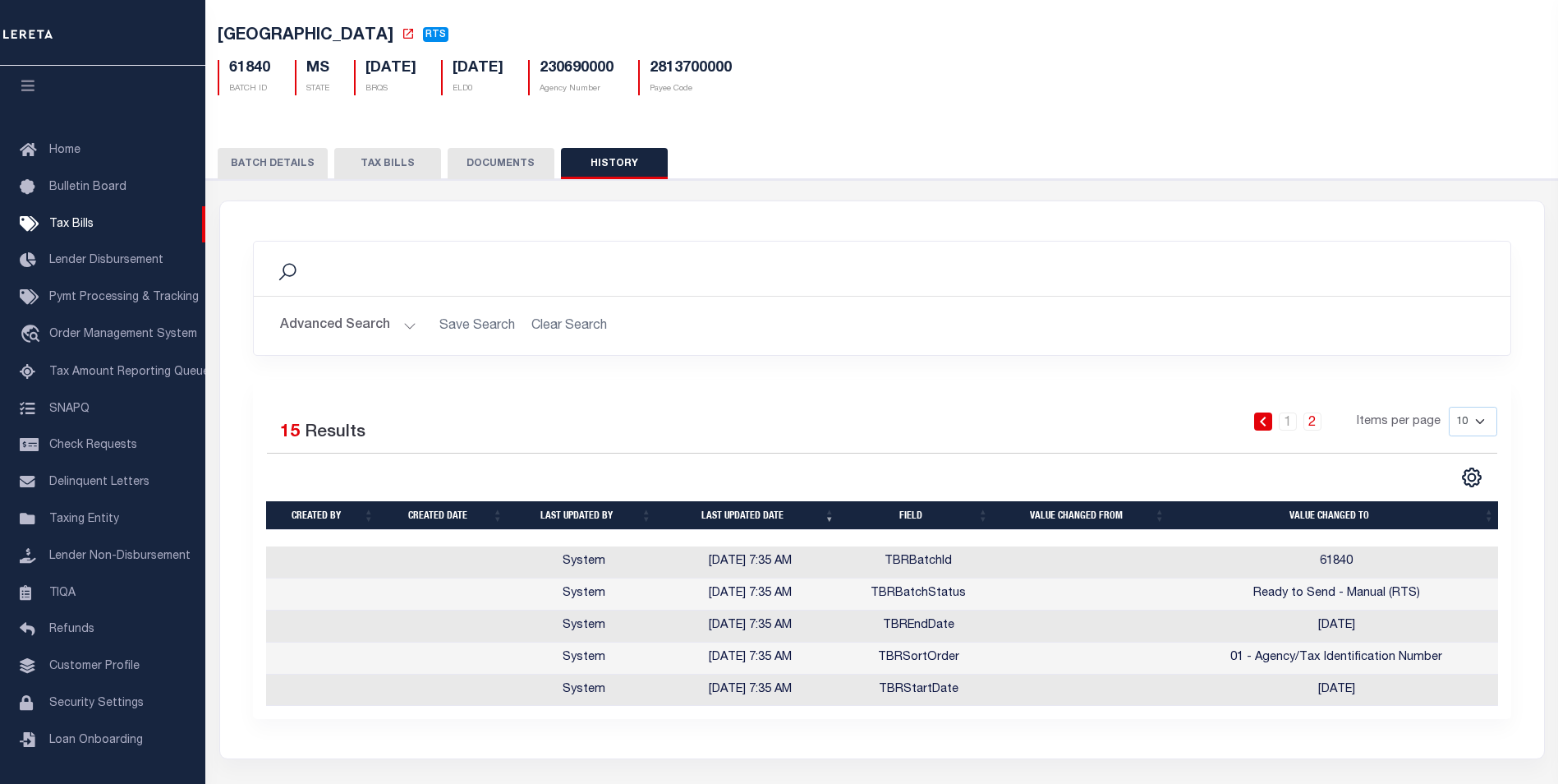
scroll to position [0, 0]
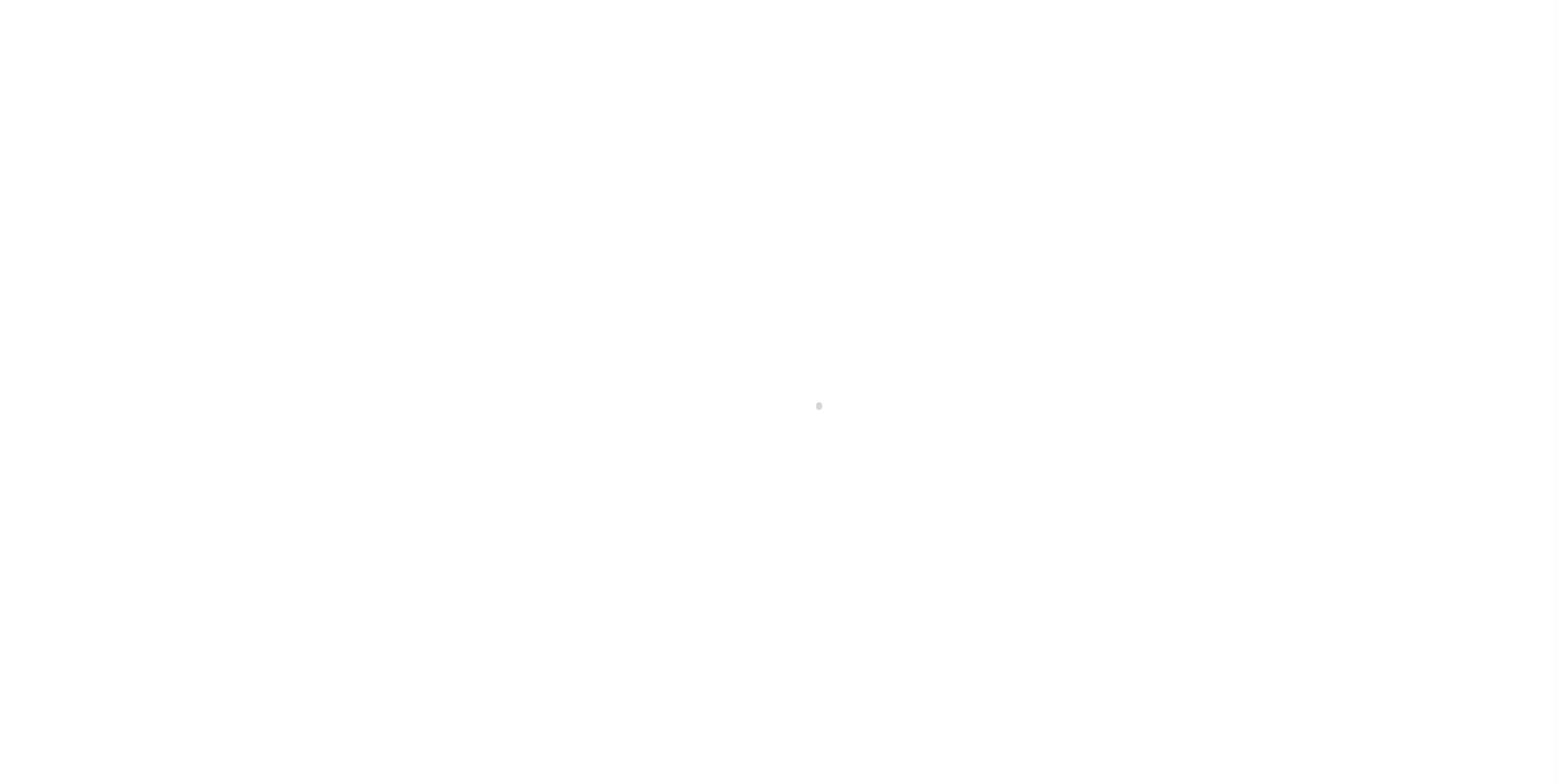
select select "RTS"
select select "29"
select select "16"
select select "1"
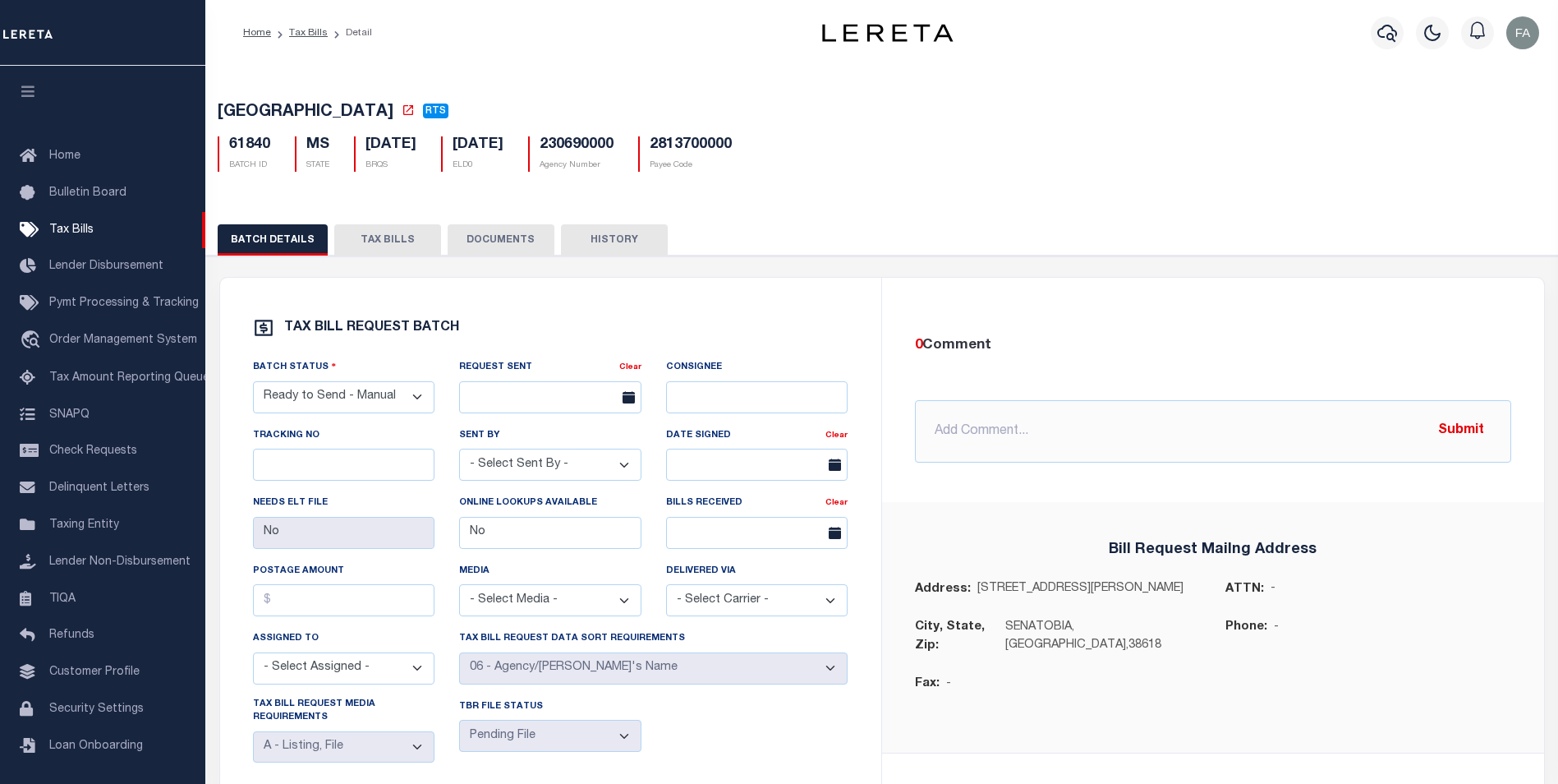
click at [415, 248] on button "TAX BILLS" at bounding box center [387, 239] width 107 height 31
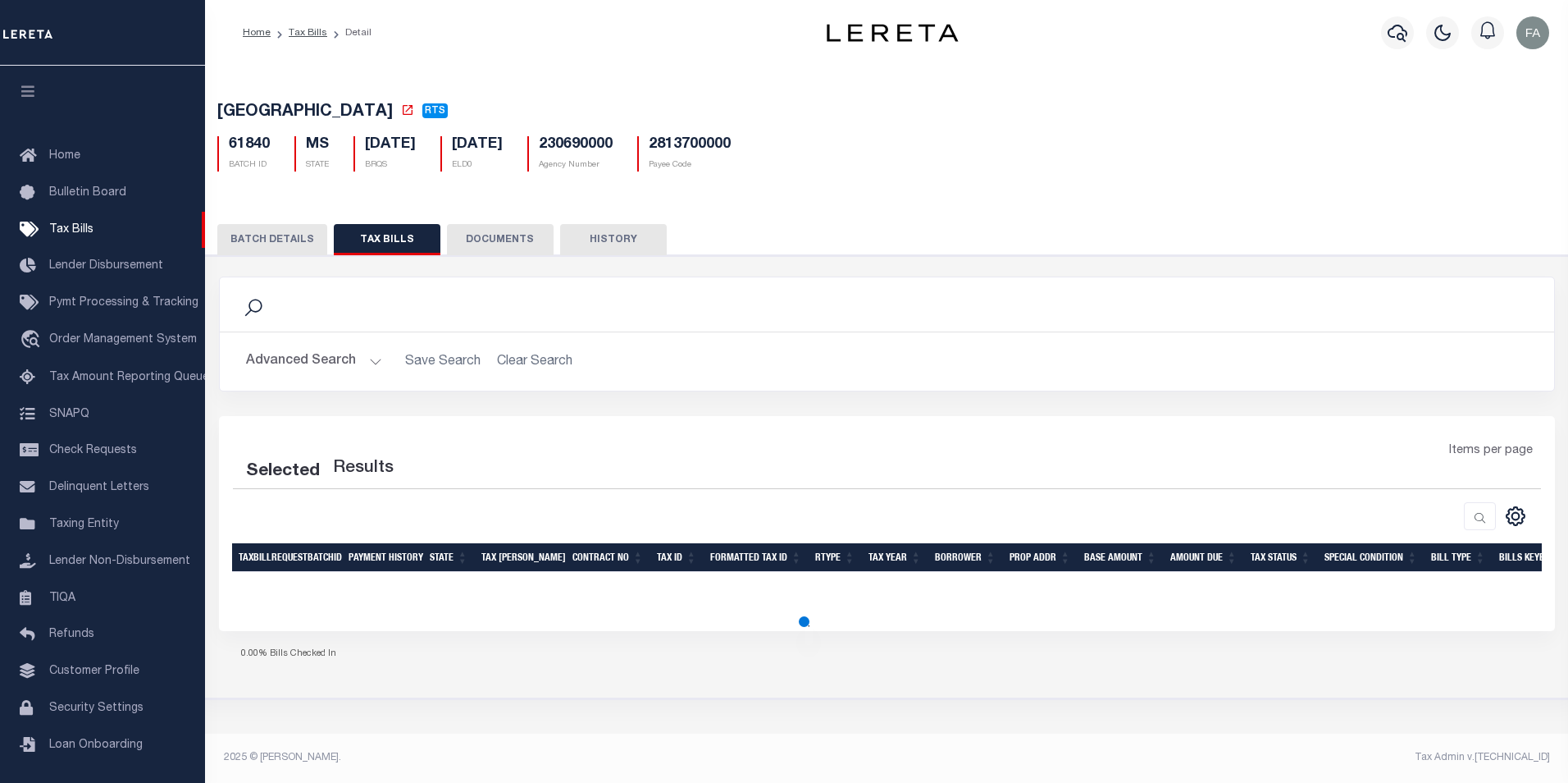
click at [547, 248] on button "DOCUMENTS" at bounding box center [500, 239] width 107 height 31
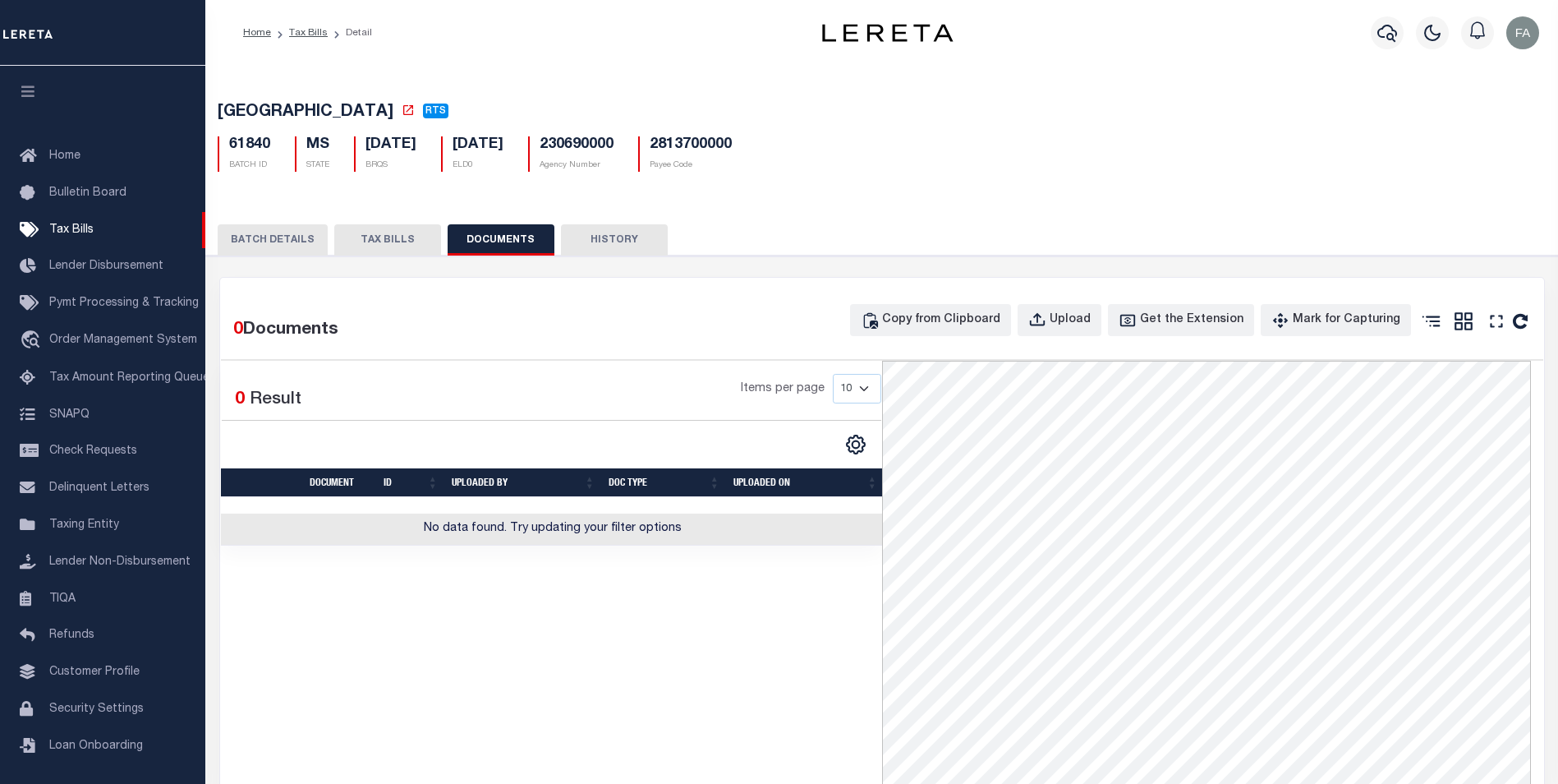
click at [597, 249] on button "HISTORY" at bounding box center [614, 239] width 107 height 31
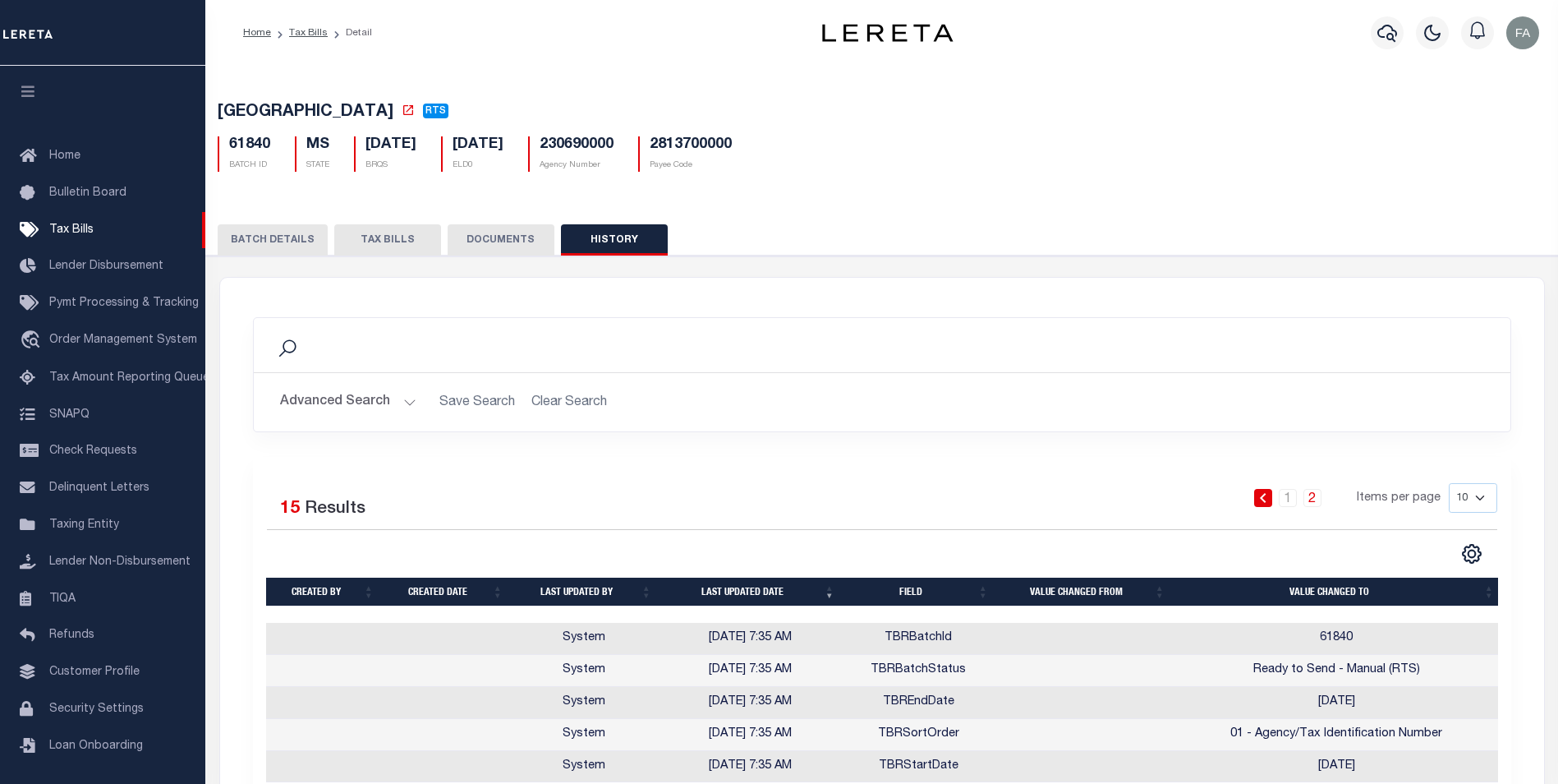
scroll to position [158, 0]
